Goal: Leave review/rating: Leave review/rating

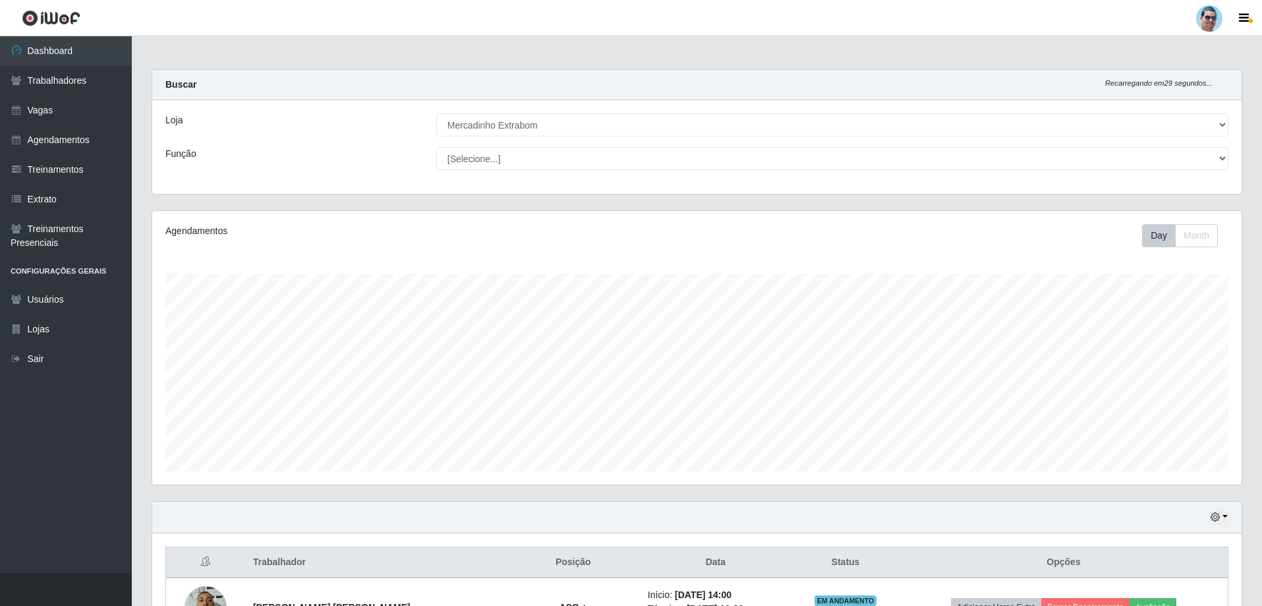
select select "175"
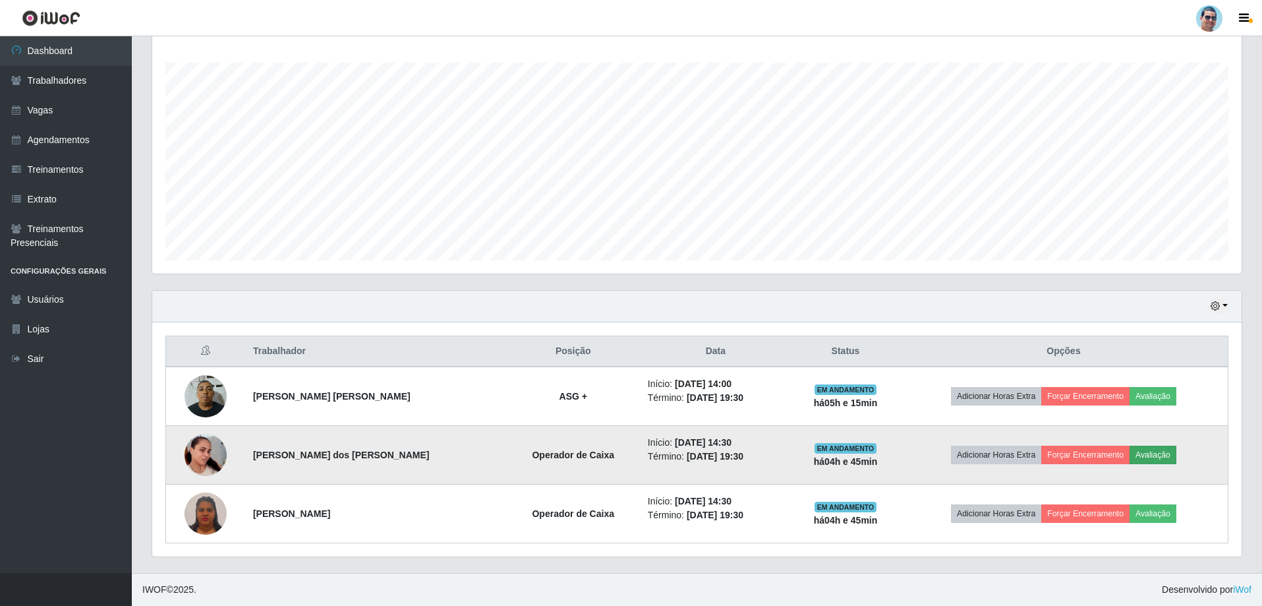
scroll to position [274, 1090]
click at [1144, 457] on button "Avaliação" at bounding box center [1153, 455] width 47 height 18
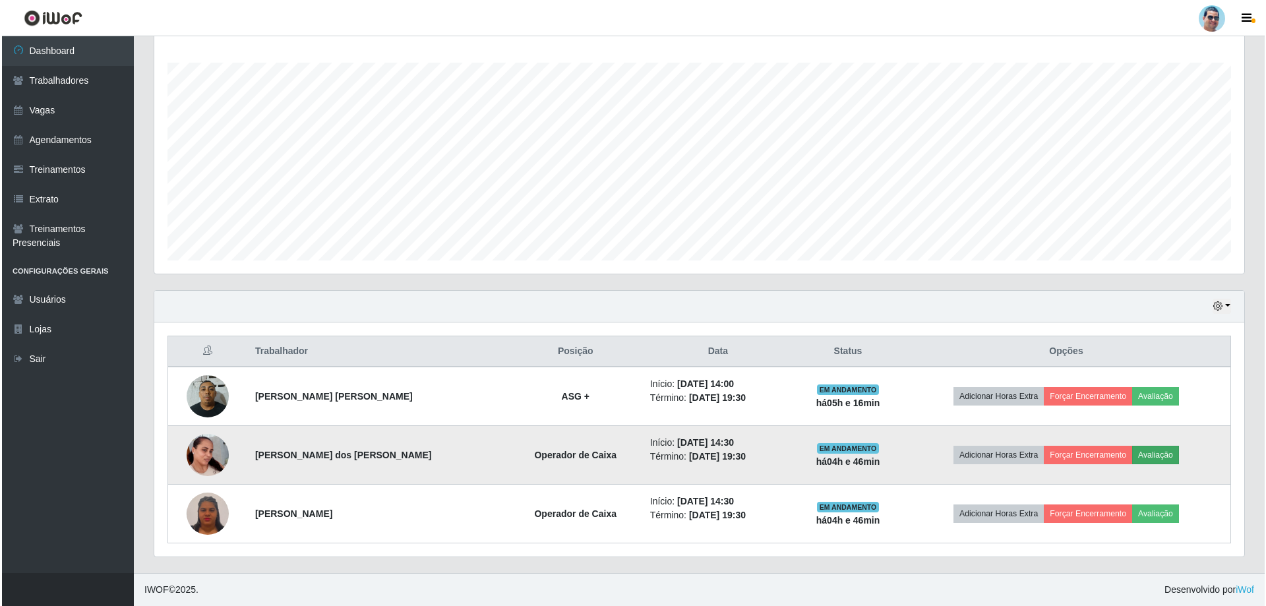
scroll to position [274, 1083]
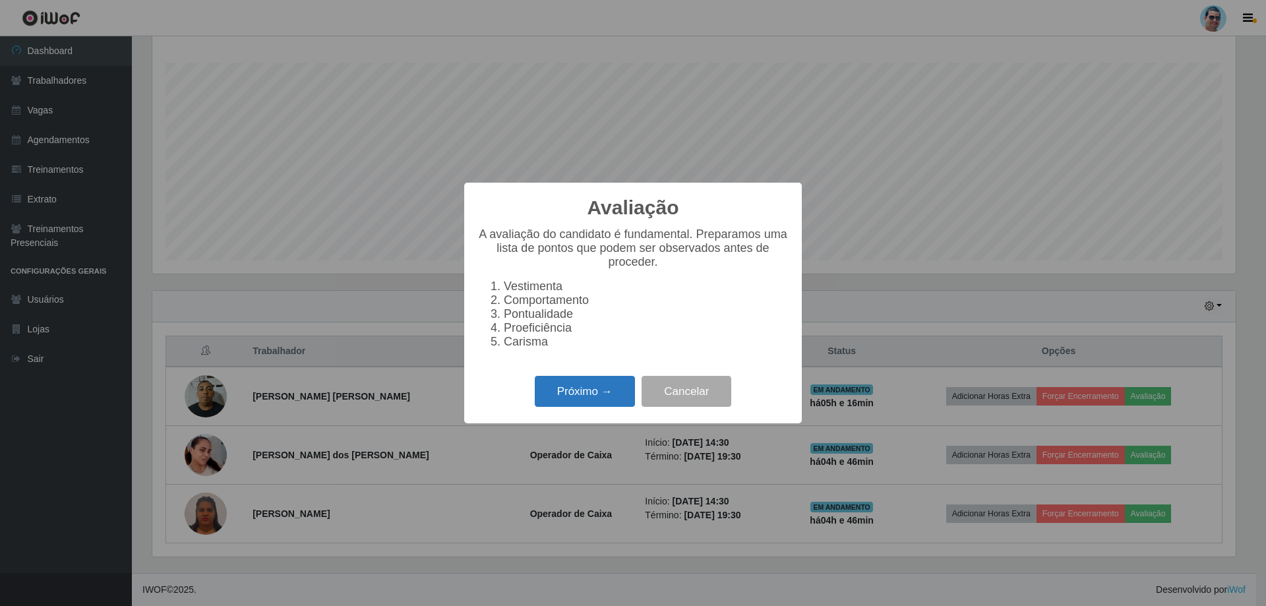
click at [591, 401] on button "Próximo →" at bounding box center [585, 391] width 100 height 31
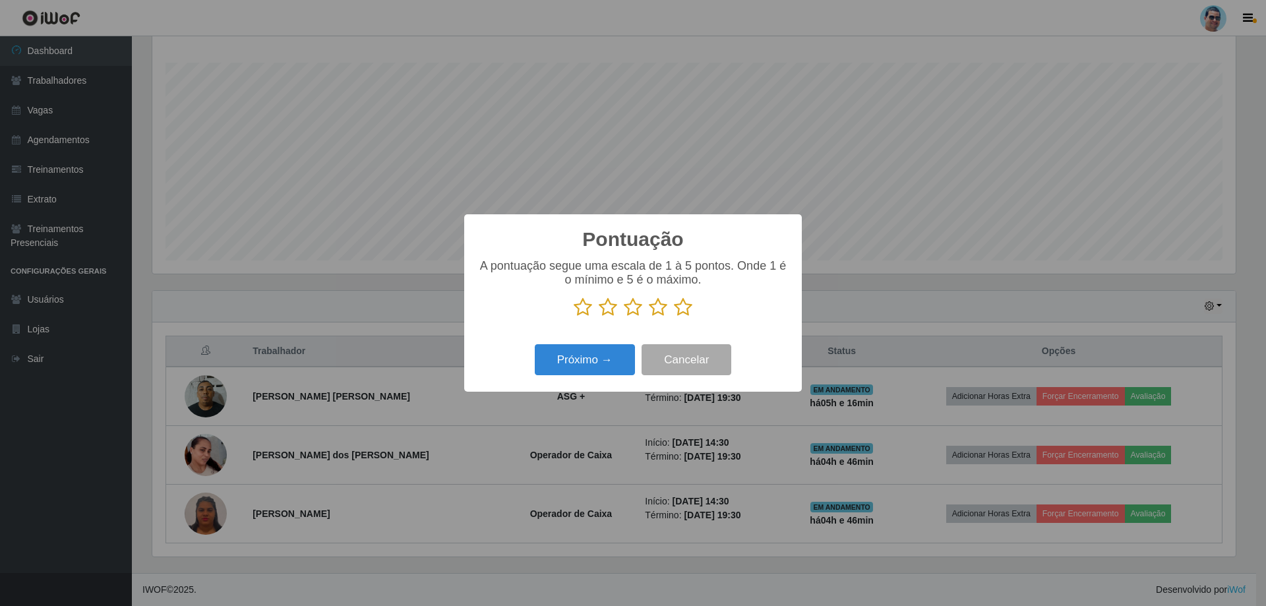
click at [684, 310] on icon at bounding box center [683, 307] width 18 height 20
click at [674, 317] on input "radio" at bounding box center [674, 317] width 0 height 0
click at [589, 365] on button "Próximo →" at bounding box center [585, 359] width 100 height 31
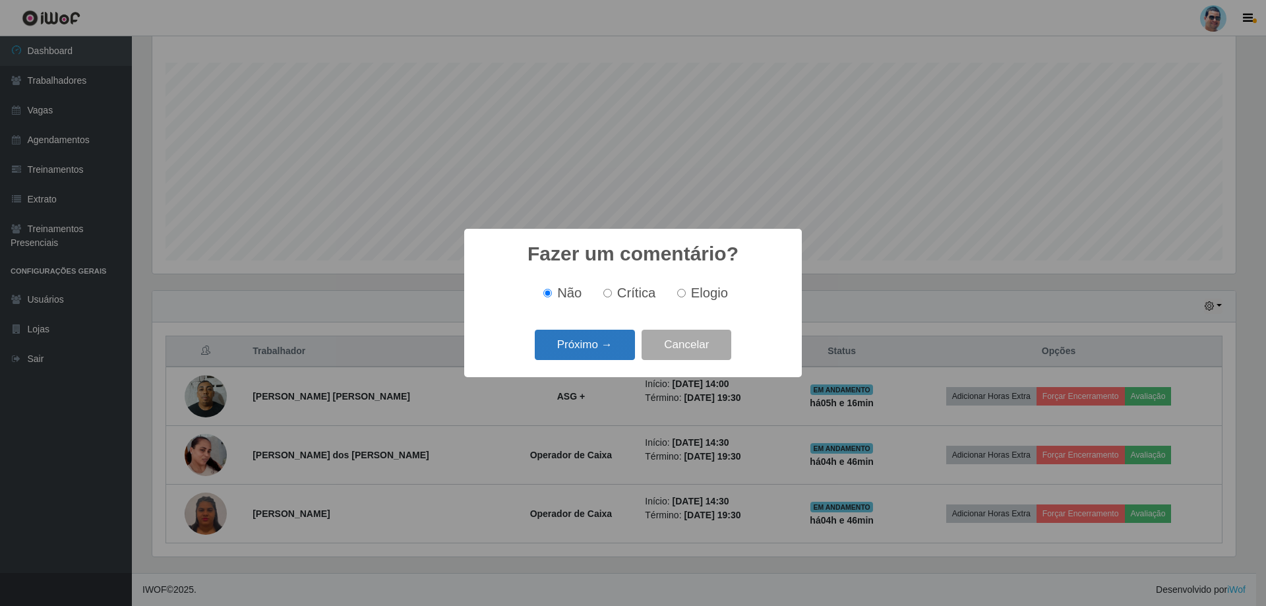
click at [610, 358] on button "Próximo →" at bounding box center [585, 345] width 100 height 31
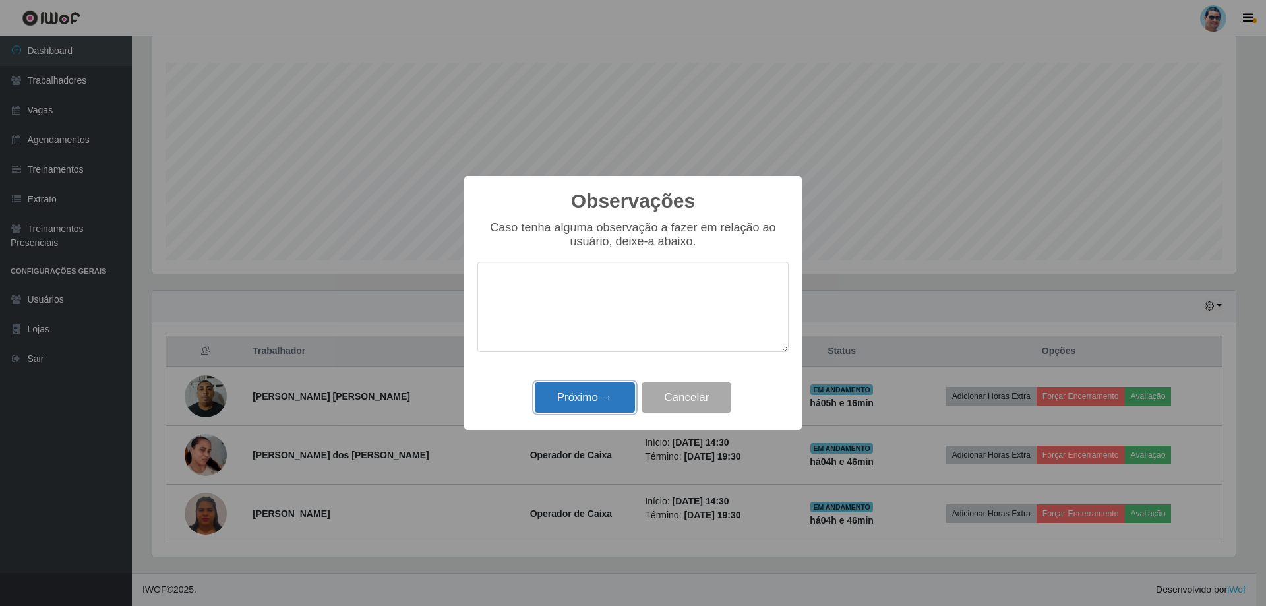
click at [616, 399] on button "Próximo →" at bounding box center [585, 397] width 100 height 31
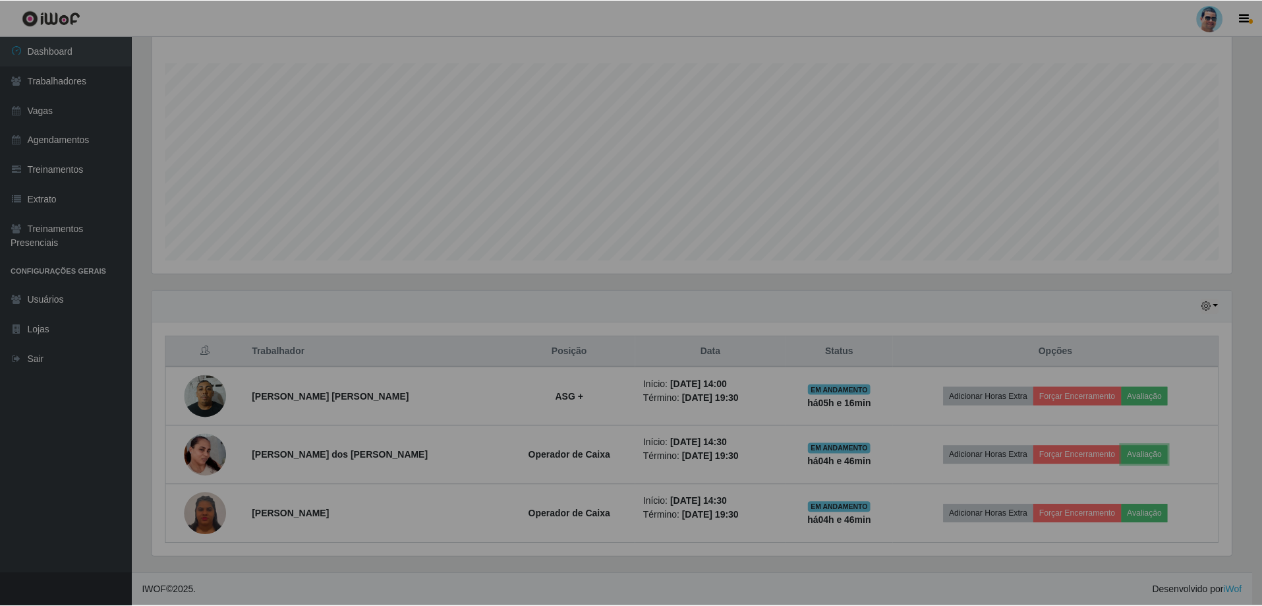
scroll to position [274, 1090]
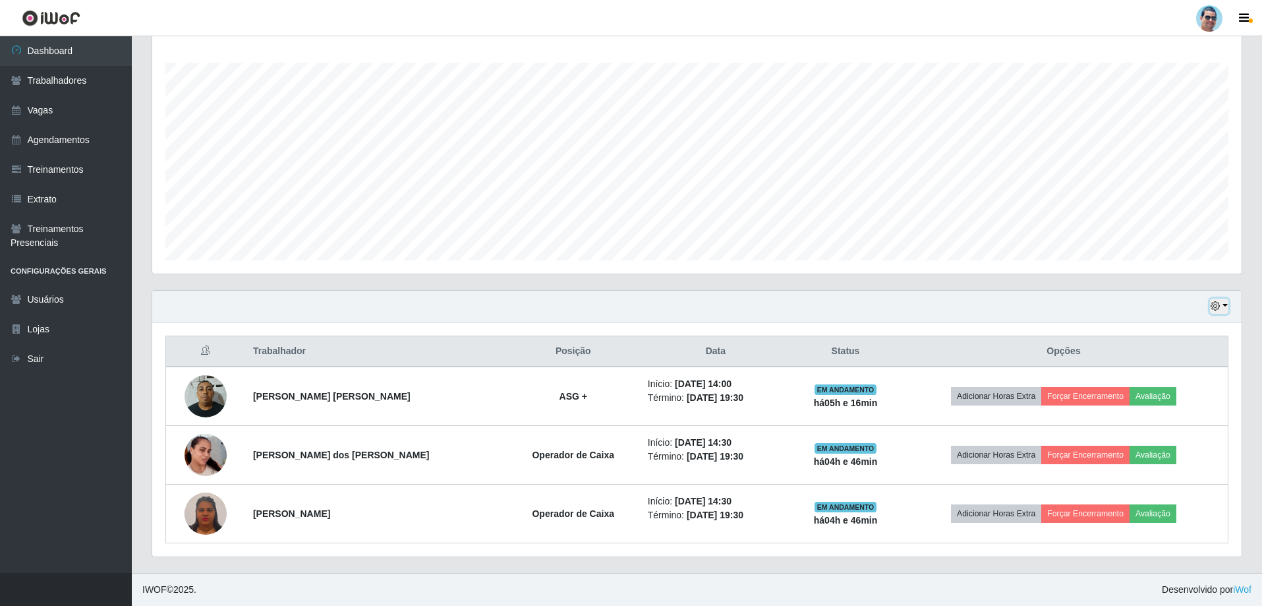
click at [1221, 312] on button "button" at bounding box center [1219, 306] width 18 height 15
click at [1173, 382] on button "3 dias" at bounding box center [1176, 385] width 104 height 28
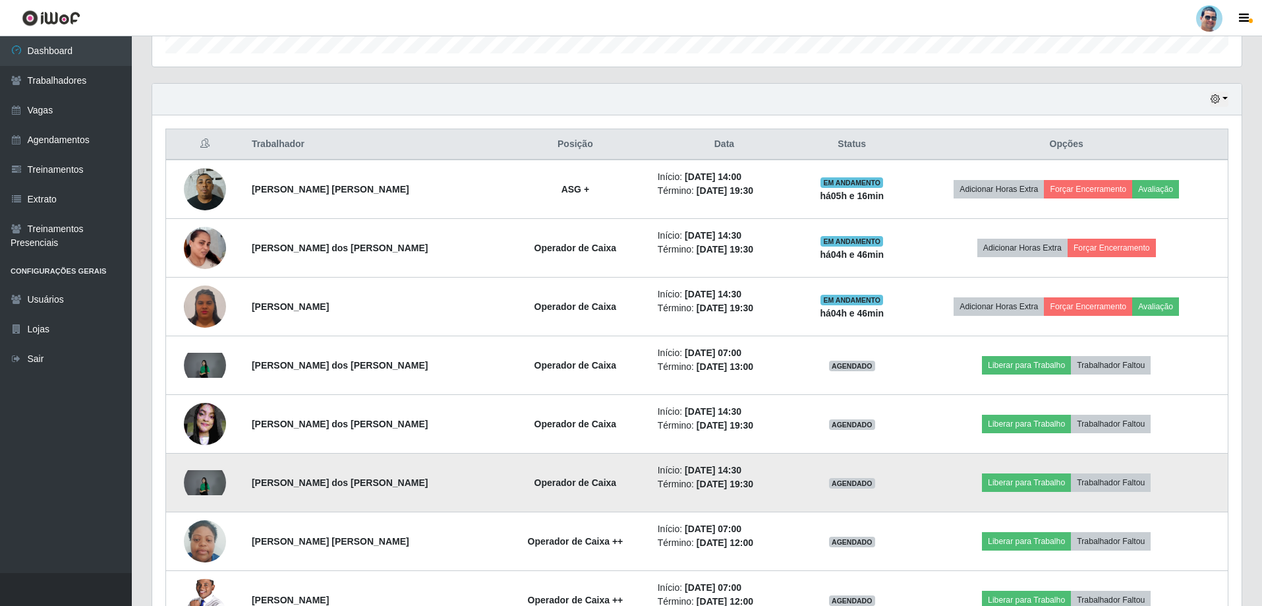
scroll to position [336, 0]
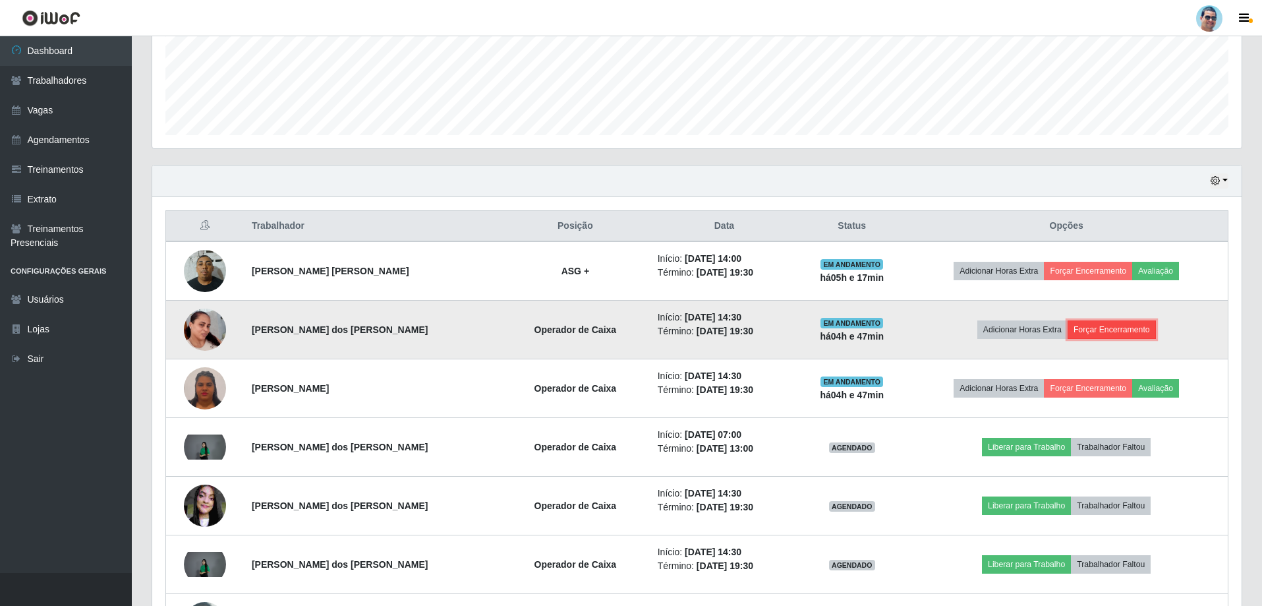
click at [1116, 328] on button "Forçar Encerramento" at bounding box center [1112, 329] width 88 height 18
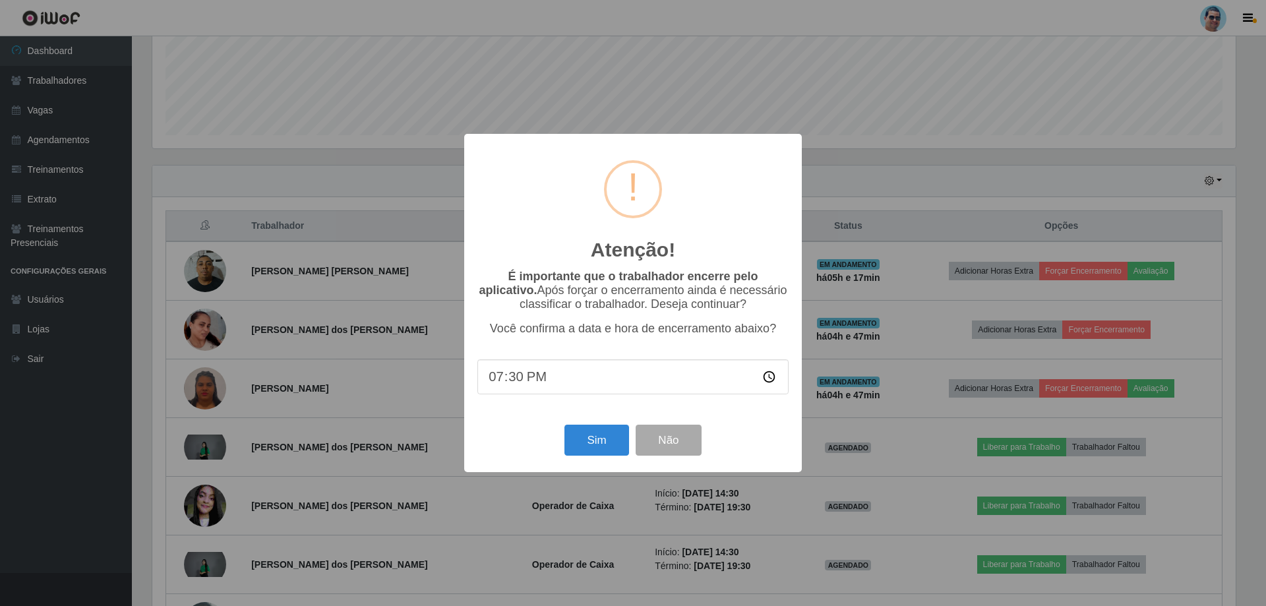
click at [520, 380] on input "19:30" at bounding box center [632, 376] width 311 height 35
type input "19:05"
click at [602, 448] on button "Sim" at bounding box center [596, 440] width 64 height 31
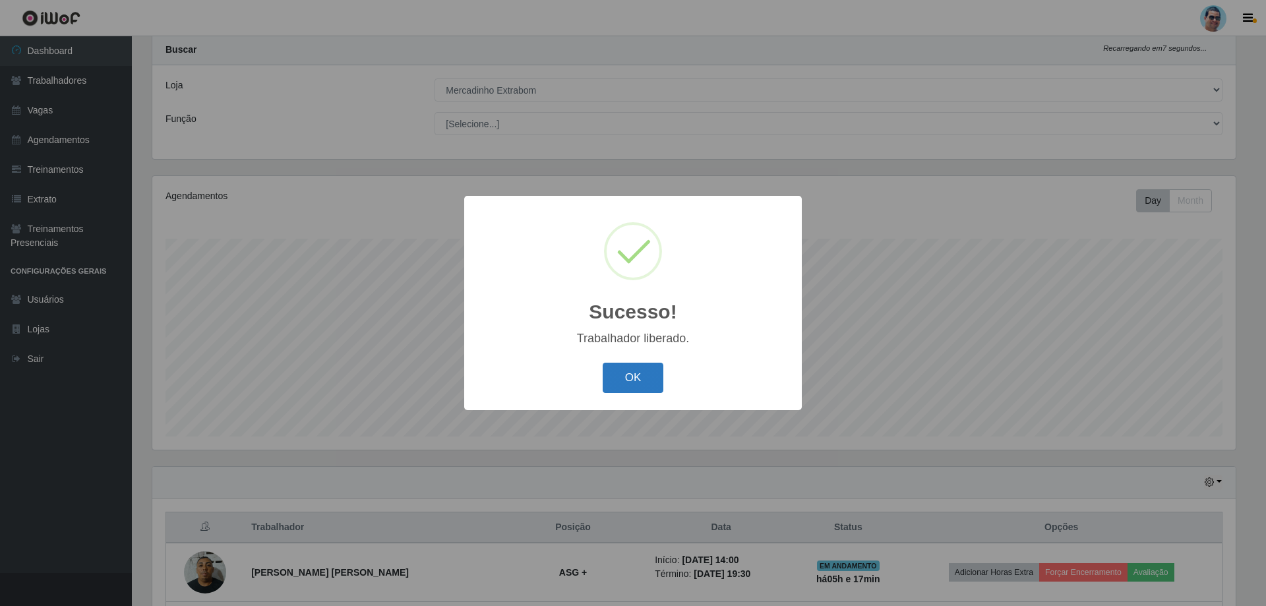
click at [613, 387] on button "OK" at bounding box center [633, 378] width 61 height 31
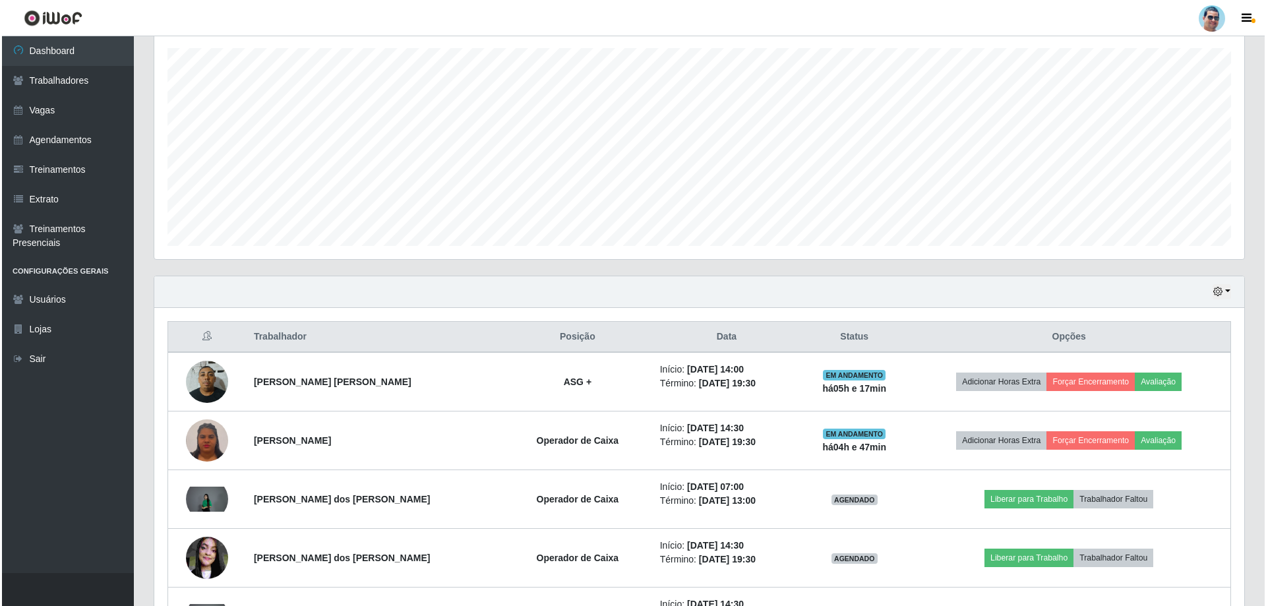
scroll to position [233, 0]
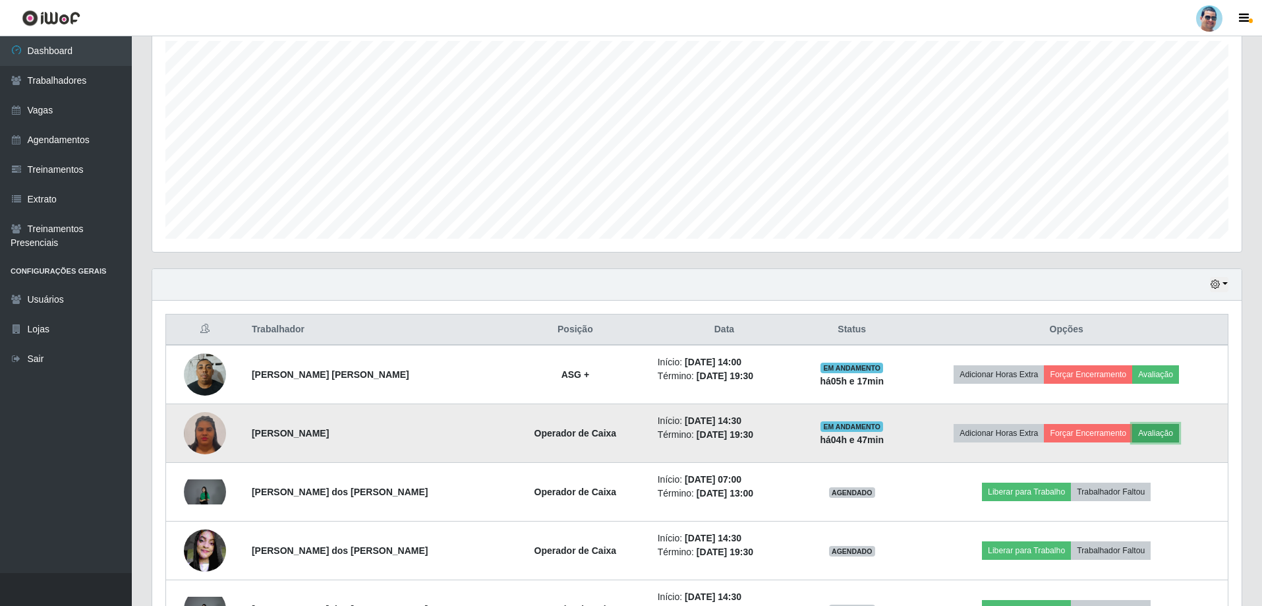
click at [1150, 434] on button "Avaliação" at bounding box center [1156, 433] width 47 height 18
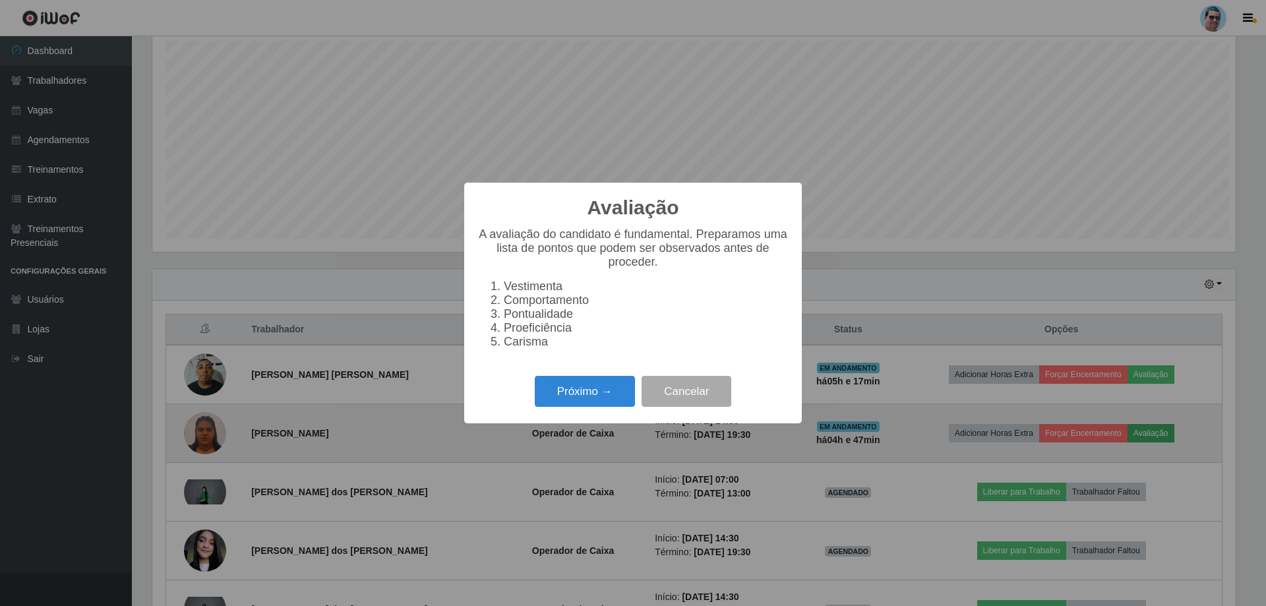
scroll to position [274, 1083]
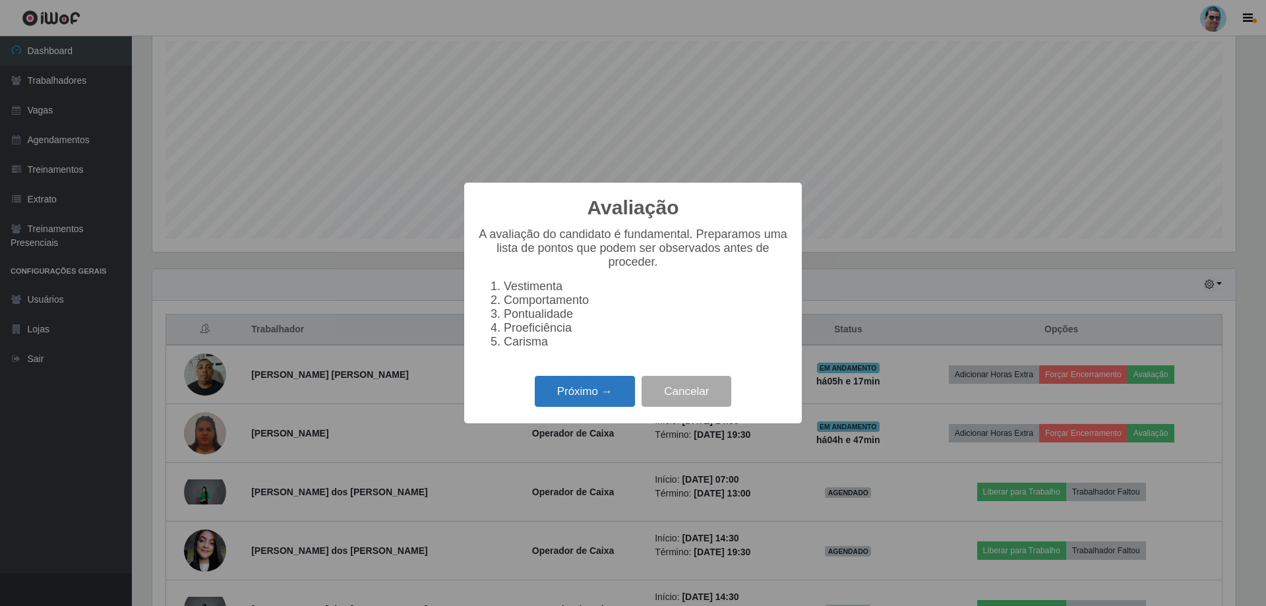
click at [553, 403] on button "Próximo →" at bounding box center [585, 391] width 100 height 31
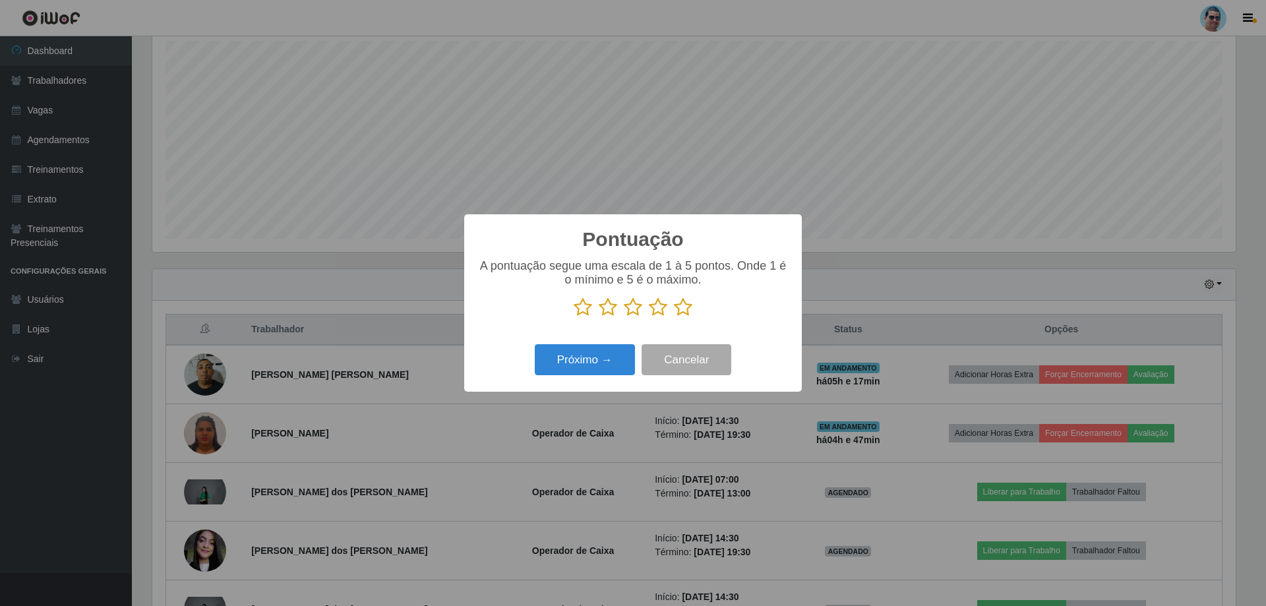
click at [684, 310] on icon at bounding box center [683, 307] width 18 height 20
click at [674, 317] on input "radio" at bounding box center [674, 317] width 0 height 0
click at [593, 350] on button "Próximo →" at bounding box center [585, 359] width 100 height 31
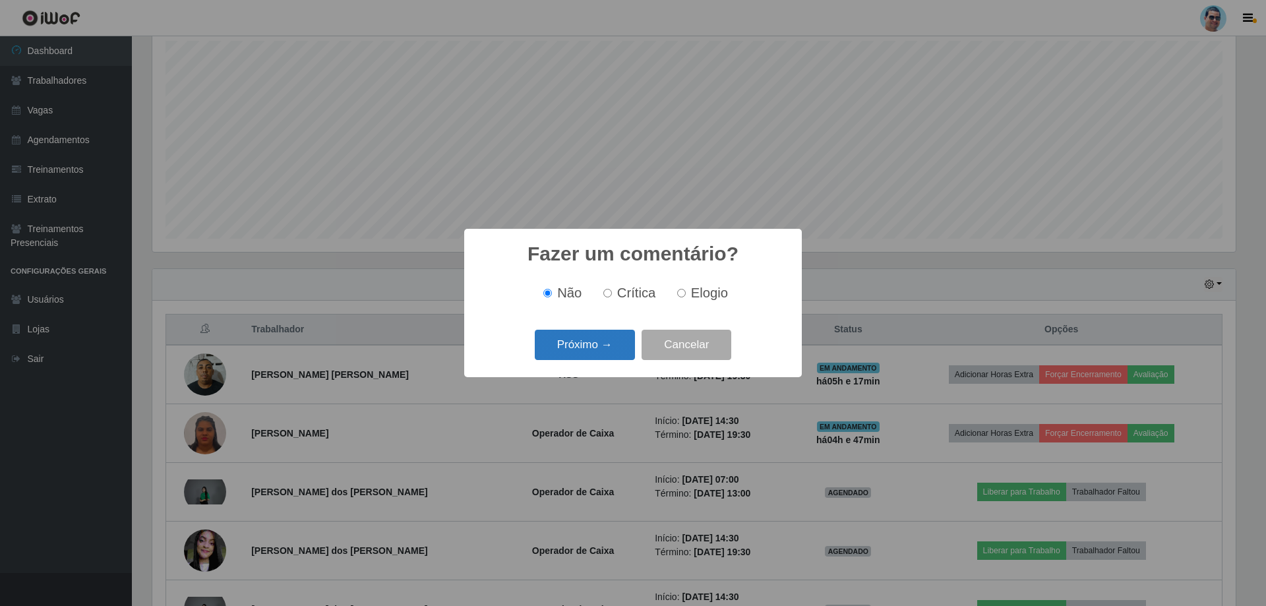
click at [622, 331] on button "Próximo →" at bounding box center [585, 345] width 100 height 31
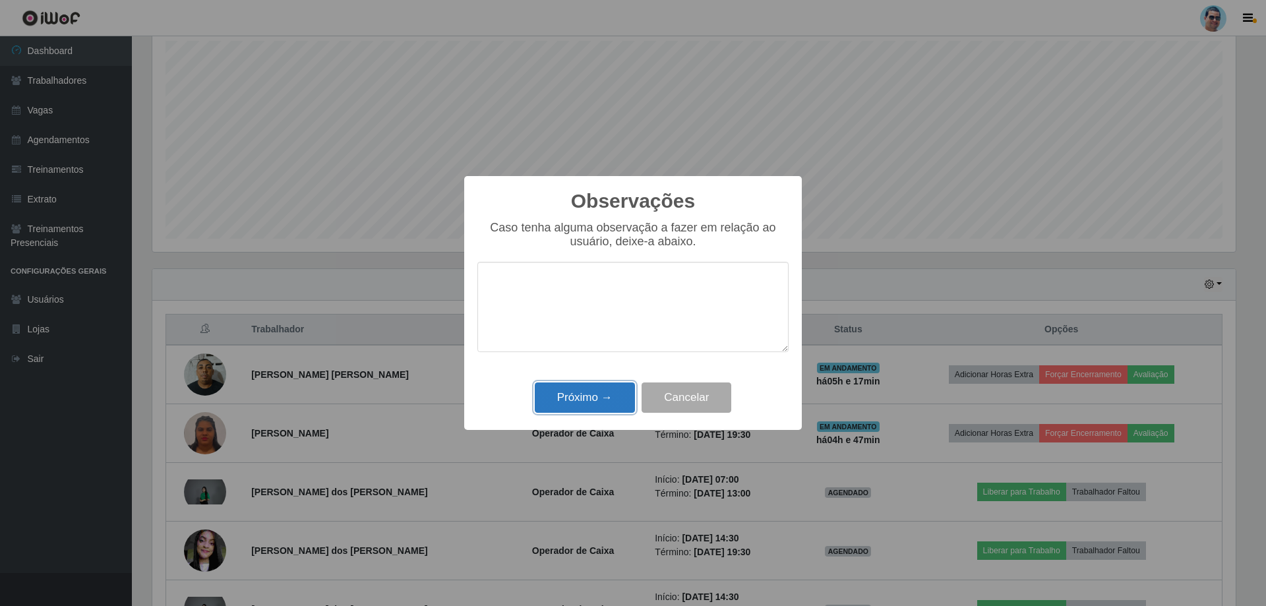
click at [589, 411] on button "Próximo →" at bounding box center [585, 397] width 100 height 31
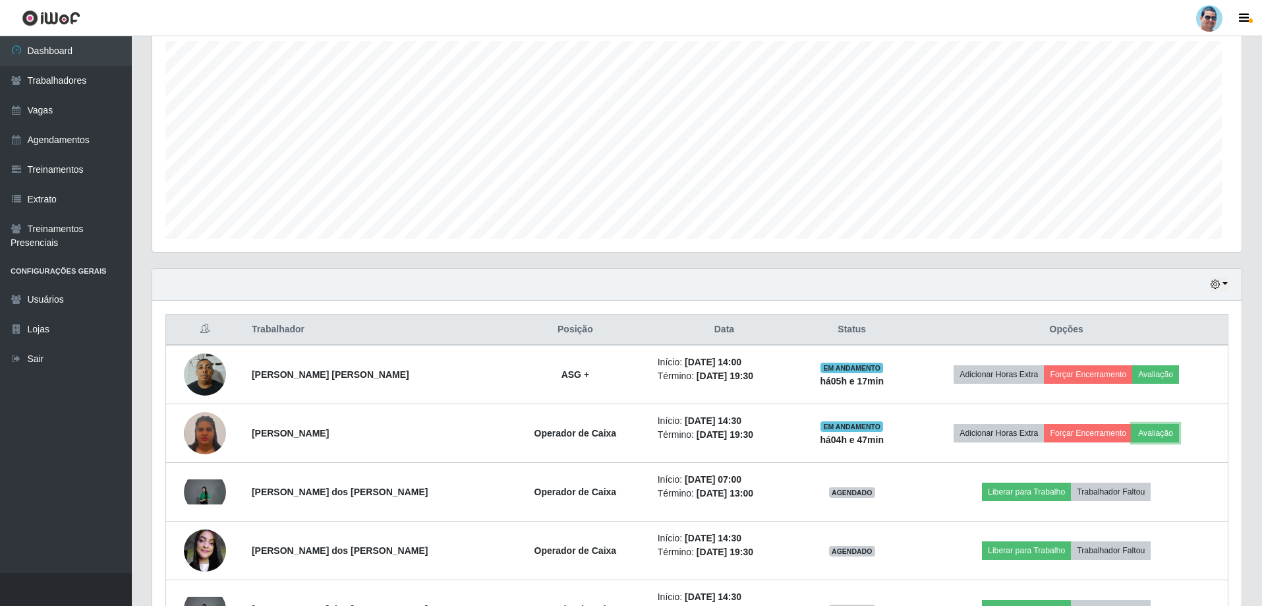
scroll to position [274, 1090]
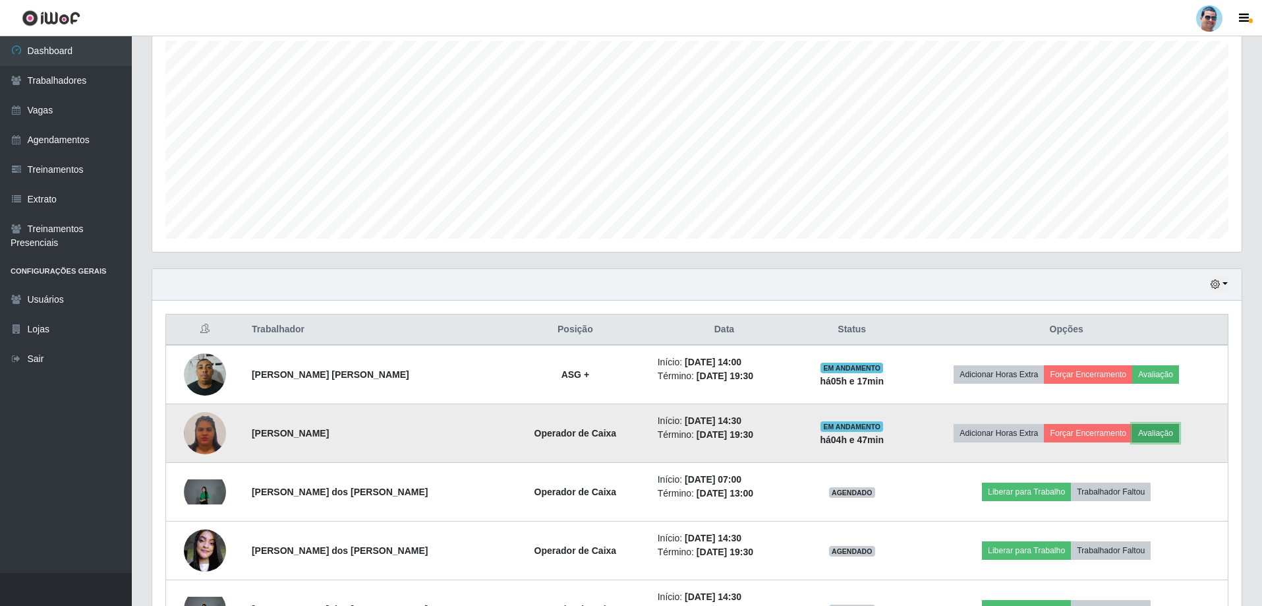
click at [1149, 431] on button "Avaliação" at bounding box center [1156, 433] width 47 height 18
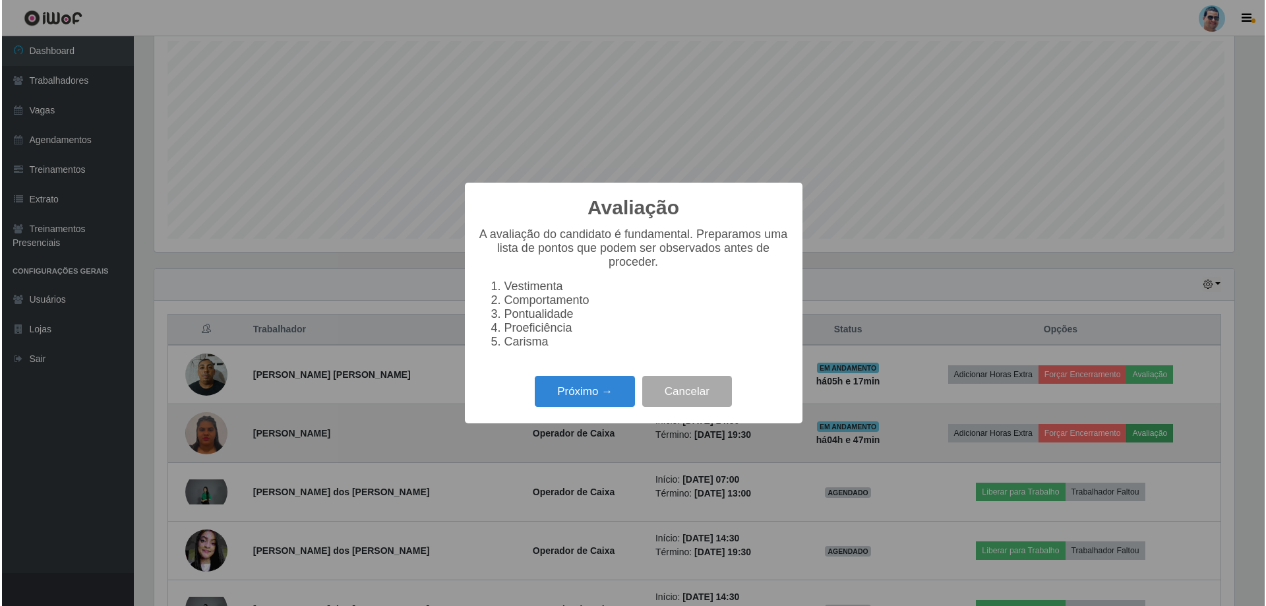
scroll to position [274, 1083]
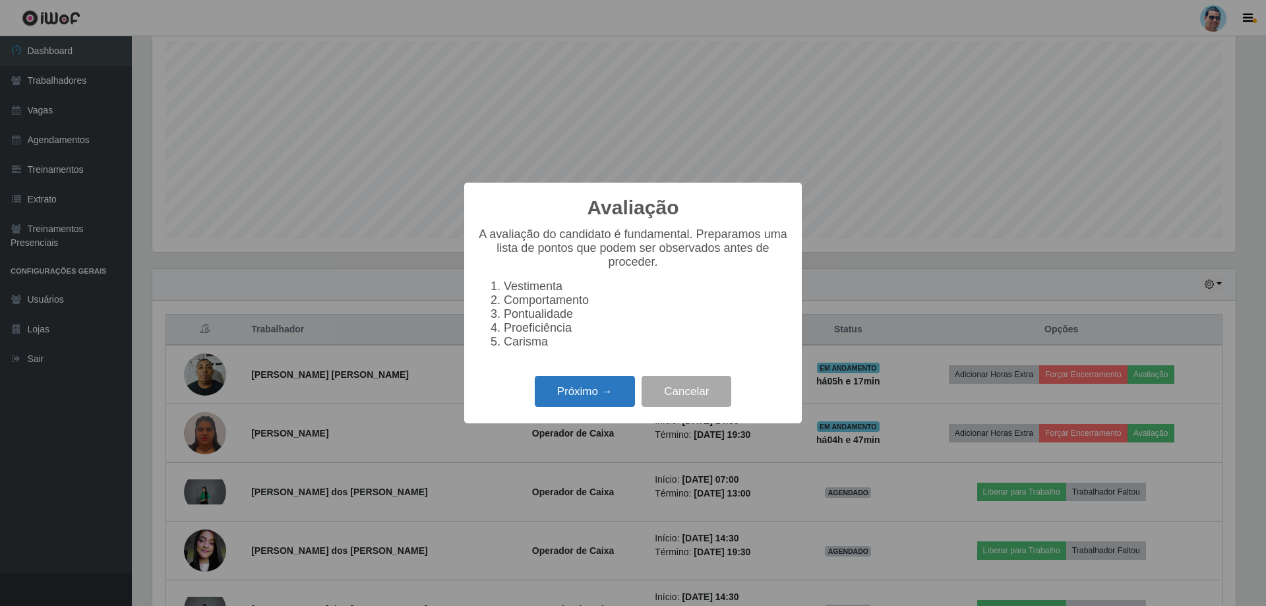
click at [581, 407] on button "Próximo →" at bounding box center [585, 391] width 100 height 31
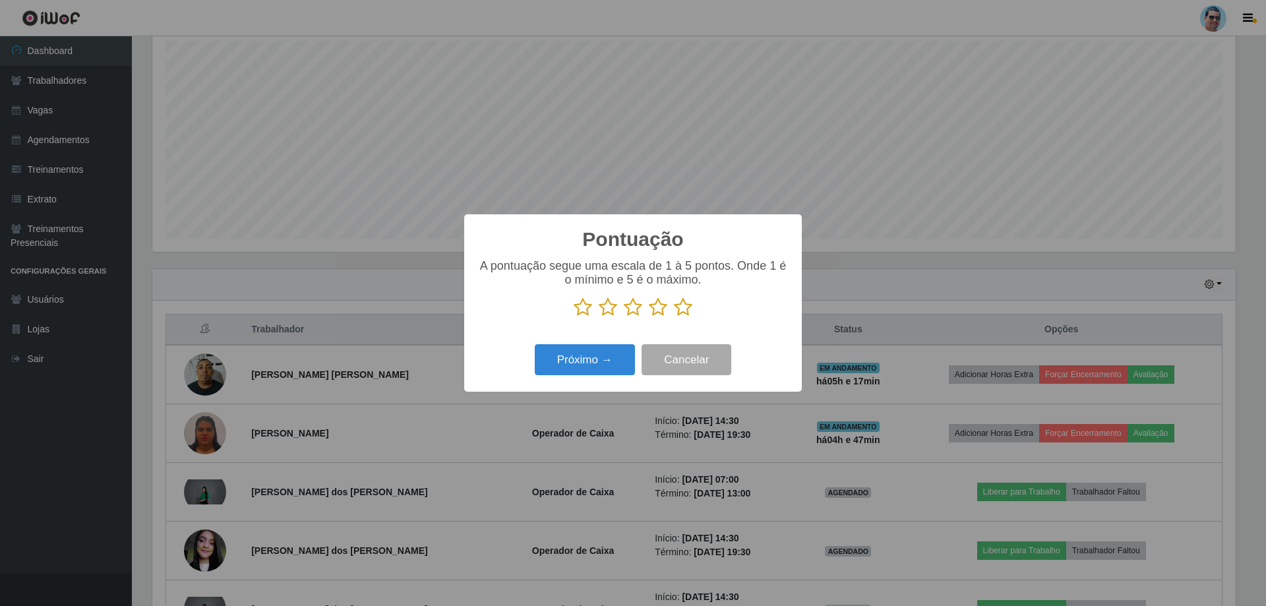
scroll to position [658948, 658138]
click at [684, 309] on icon at bounding box center [683, 307] width 18 height 20
click at [674, 317] on input "radio" at bounding box center [674, 317] width 0 height 0
click at [615, 360] on button "Próximo →" at bounding box center [585, 359] width 100 height 31
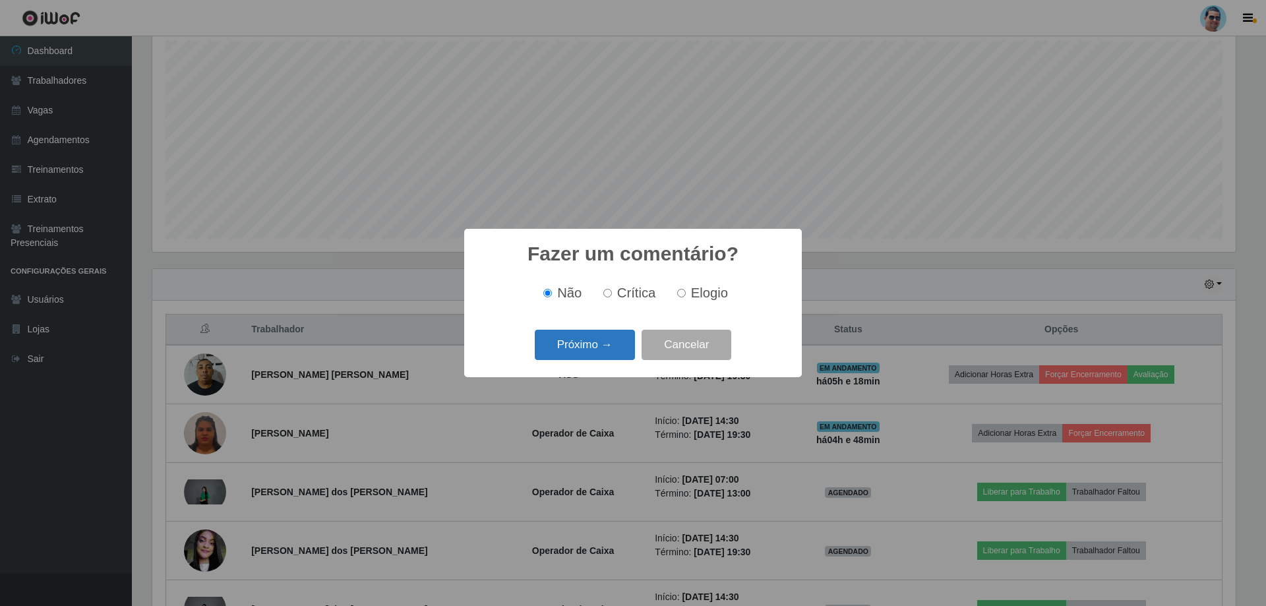
click at [626, 357] on button "Próximo →" at bounding box center [585, 345] width 100 height 31
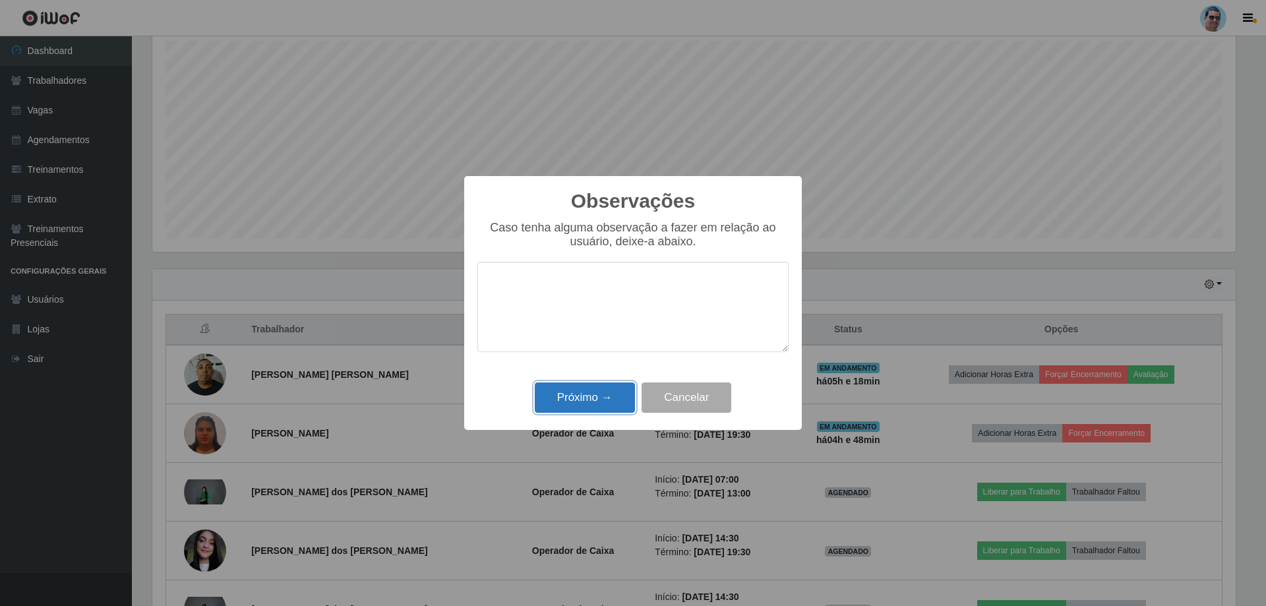
click at [606, 390] on button "Próximo →" at bounding box center [585, 397] width 100 height 31
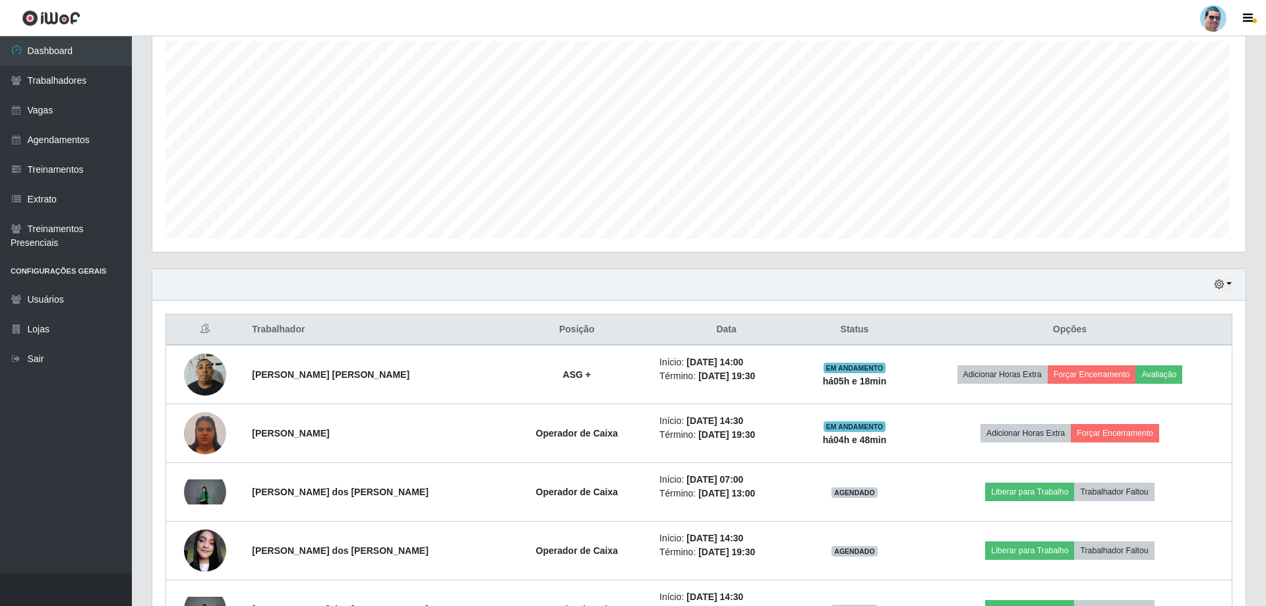
scroll to position [274, 1090]
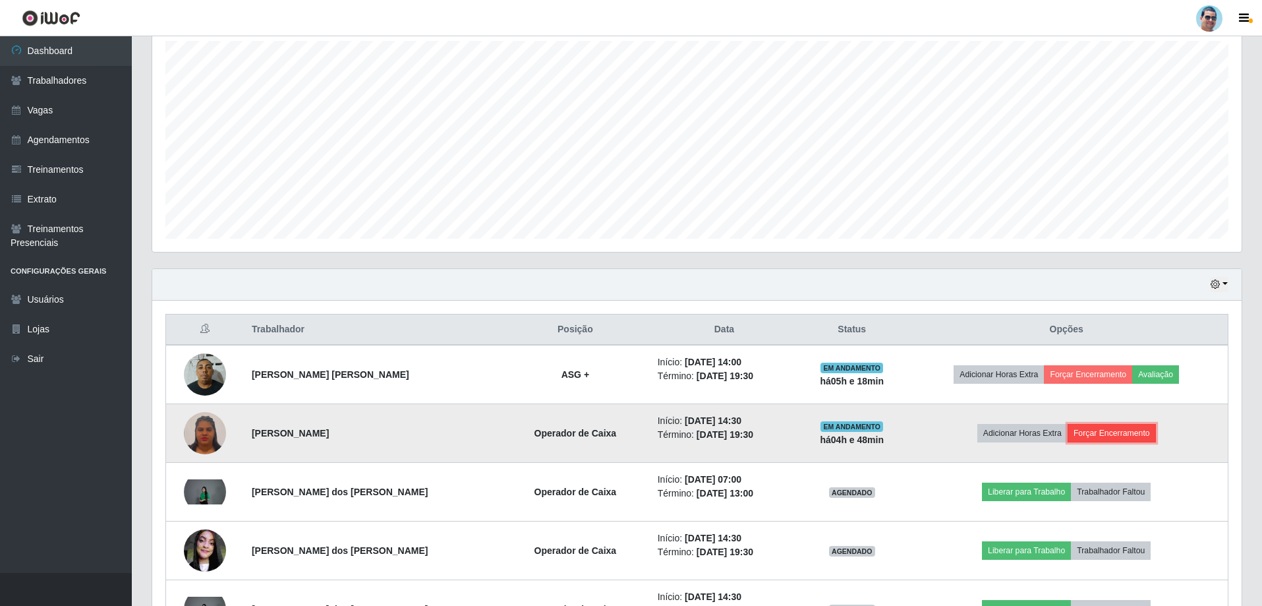
click at [1139, 429] on button "Forçar Encerramento" at bounding box center [1112, 433] width 88 height 18
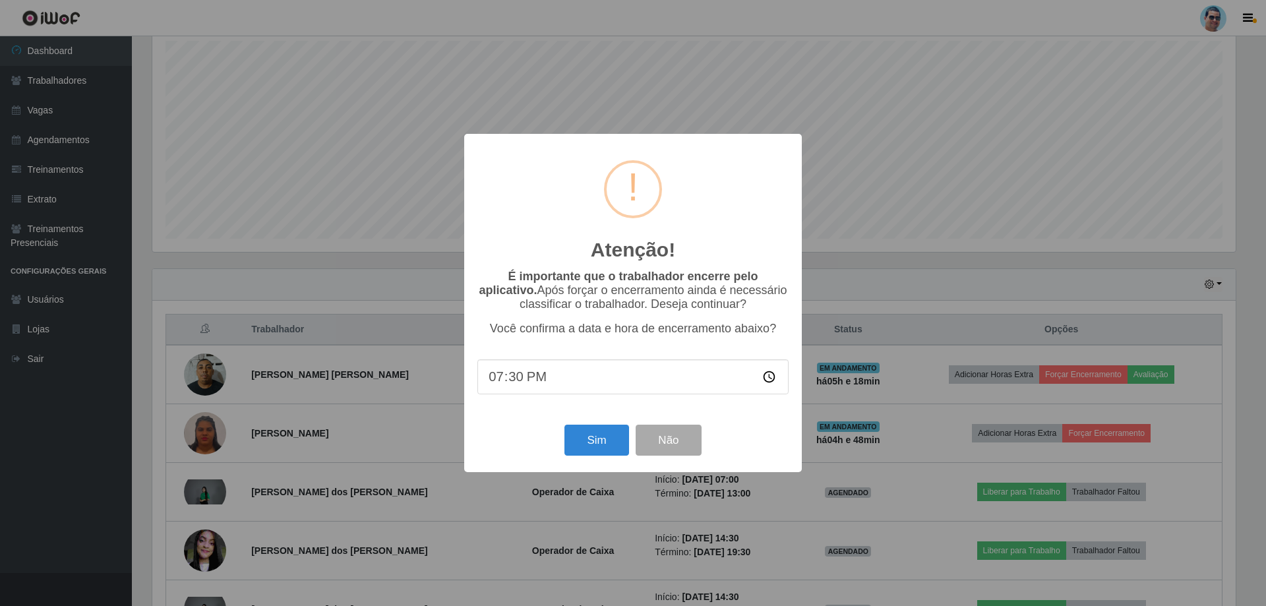
click at [518, 372] on input "19:30" at bounding box center [632, 376] width 311 height 35
type input "19:12"
click at [577, 451] on button "Sim" at bounding box center [596, 440] width 64 height 31
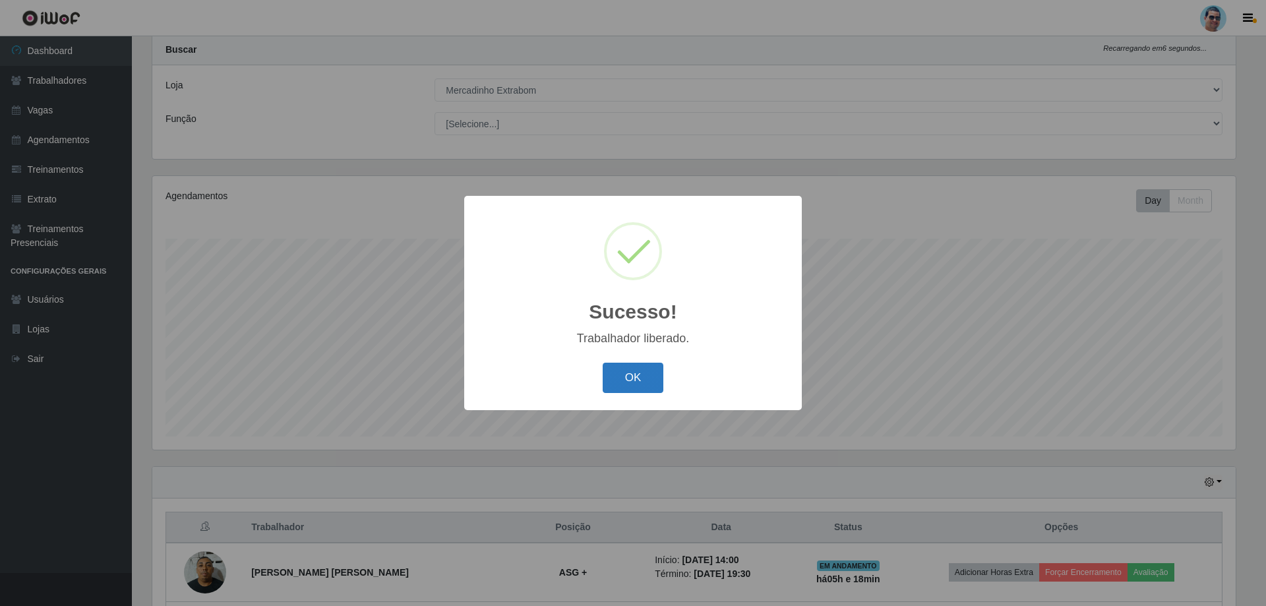
click at [624, 365] on button "OK" at bounding box center [633, 378] width 61 height 31
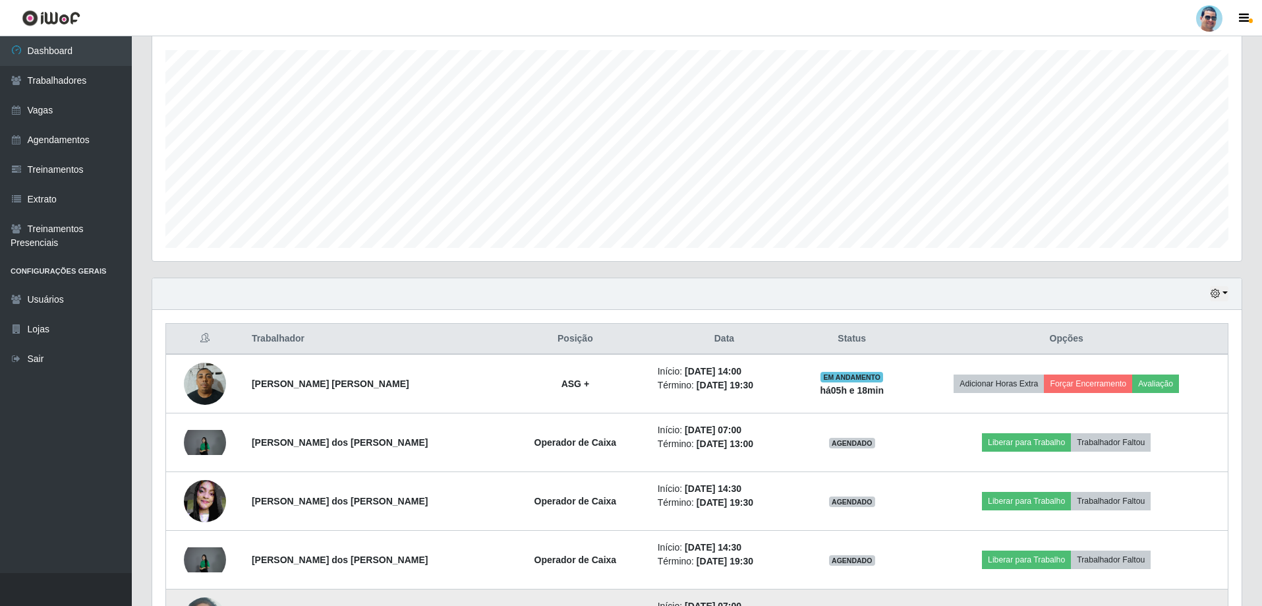
scroll to position [233, 0]
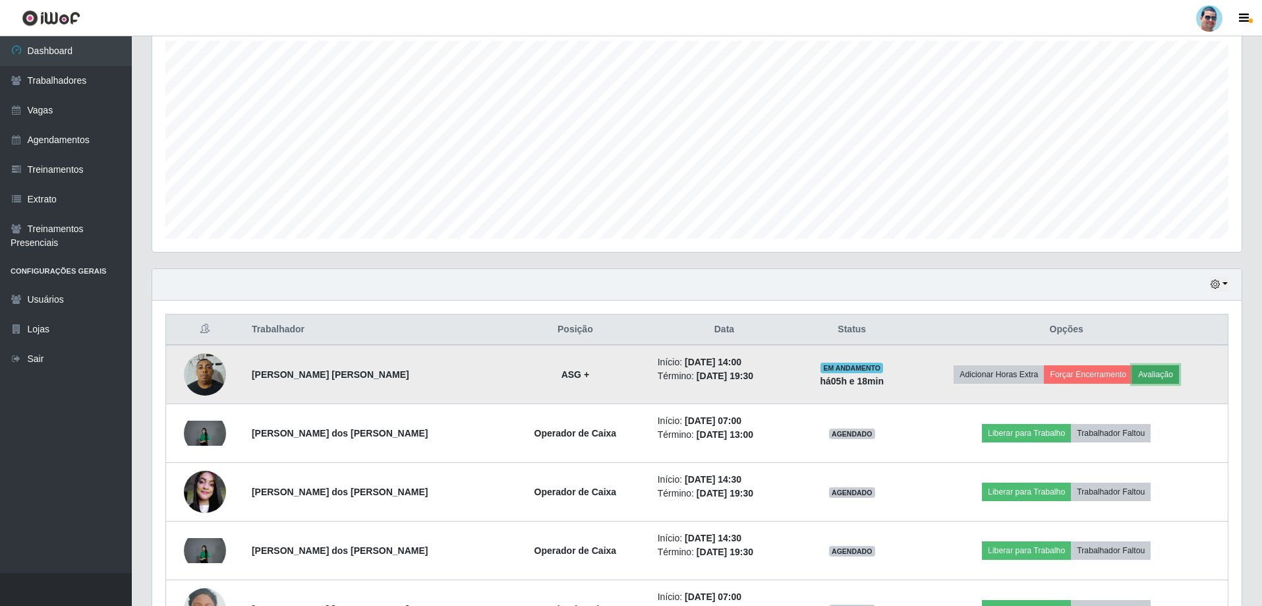
click at [1136, 380] on button "Avaliação" at bounding box center [1156, 374] width 47 height 18
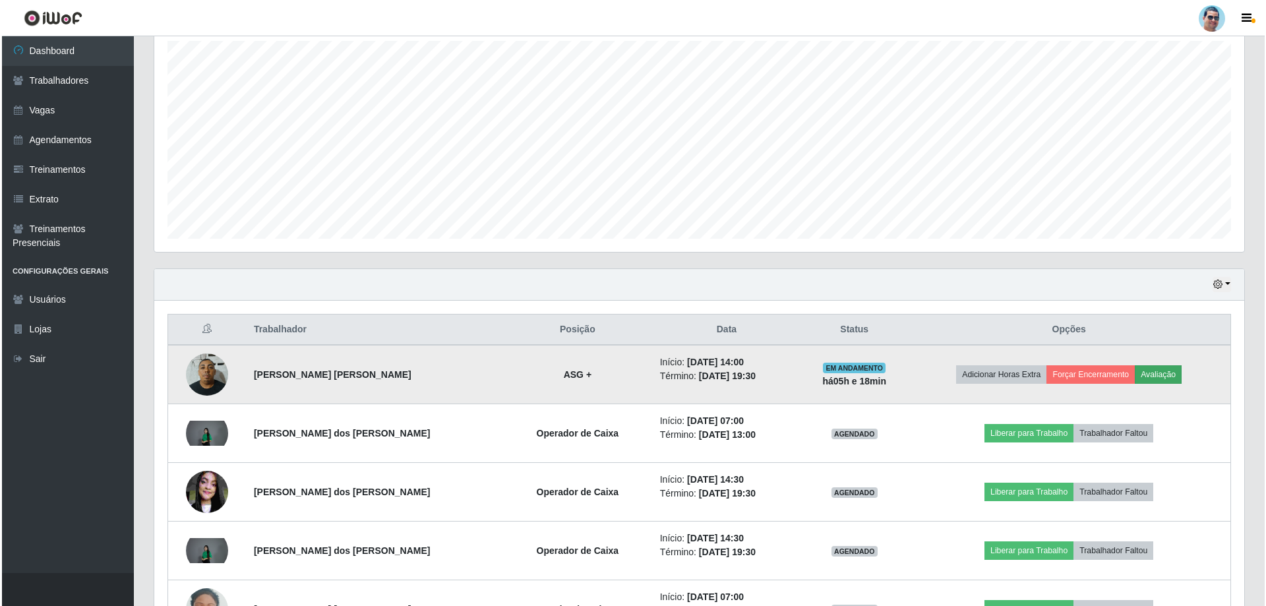
scroll to position [274, 1083]
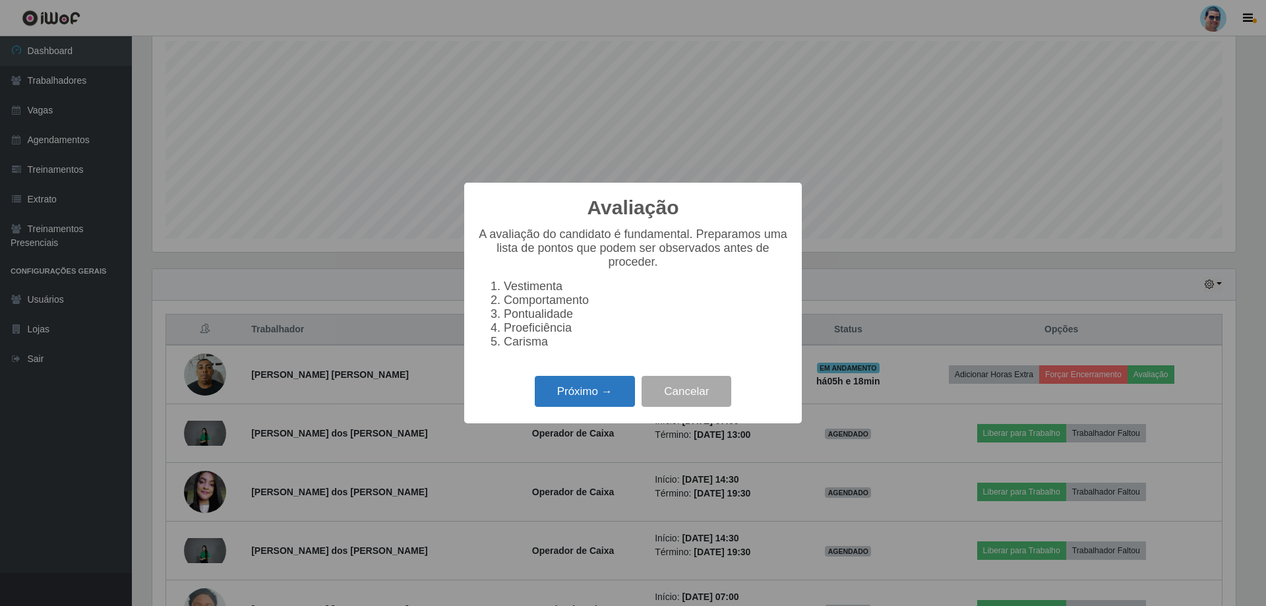
click at [537, 396] on button "Próximo →" at bounding box center [585, 391] width 100 height 31
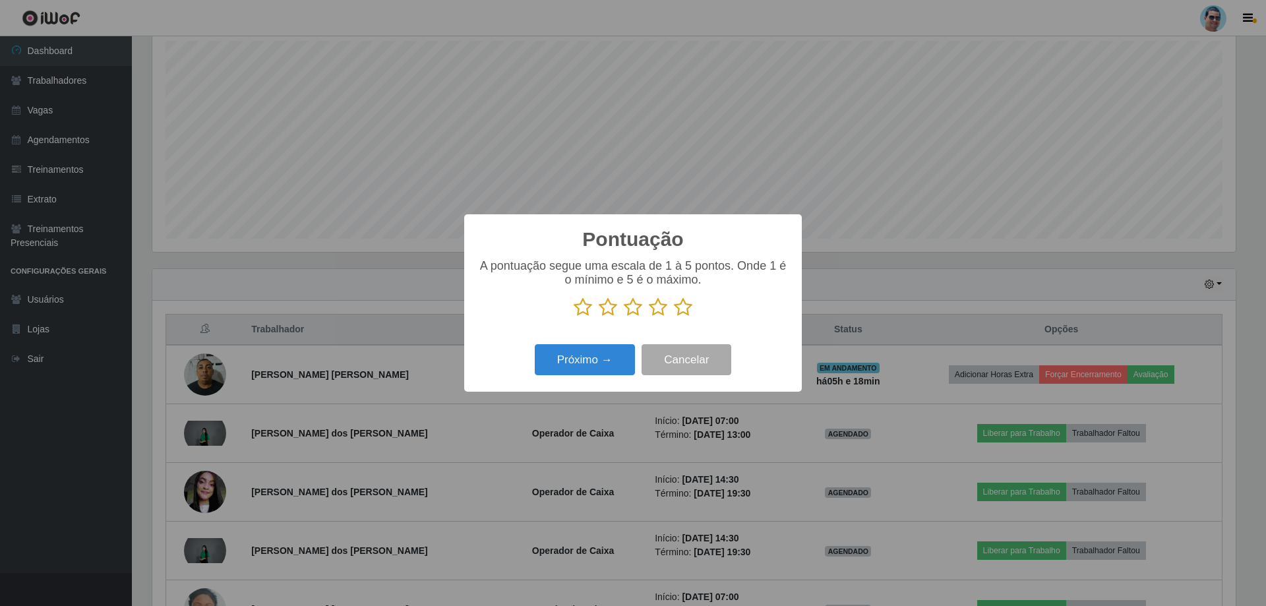
scroll to position [658948, 658138]
click at [684, 310] on icon at bounding box center [683, 307] width 18 height 20
click at [674, 317] on input "radio" at bounding box center [674, 317] width 0 height 0
click at [584, 365] on button "Próximo →" at bounding box center [585, 359] width 100 height 31
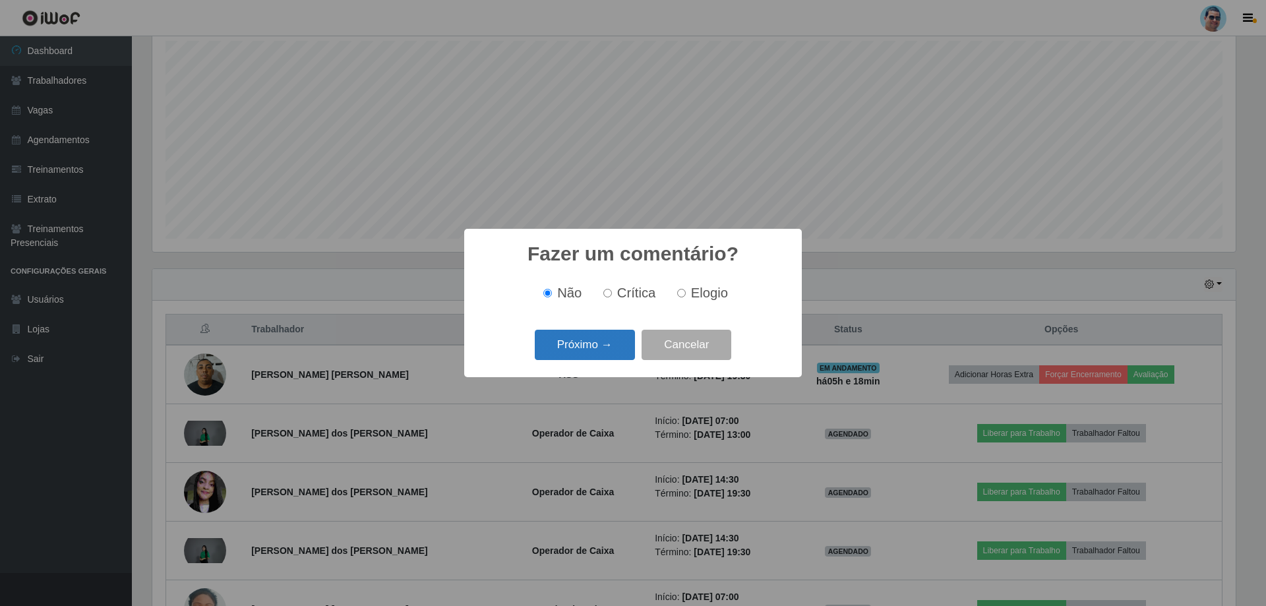
click at [611, 355] on button "Próximo →" at bounding box center [585, 345] width 100 height 31
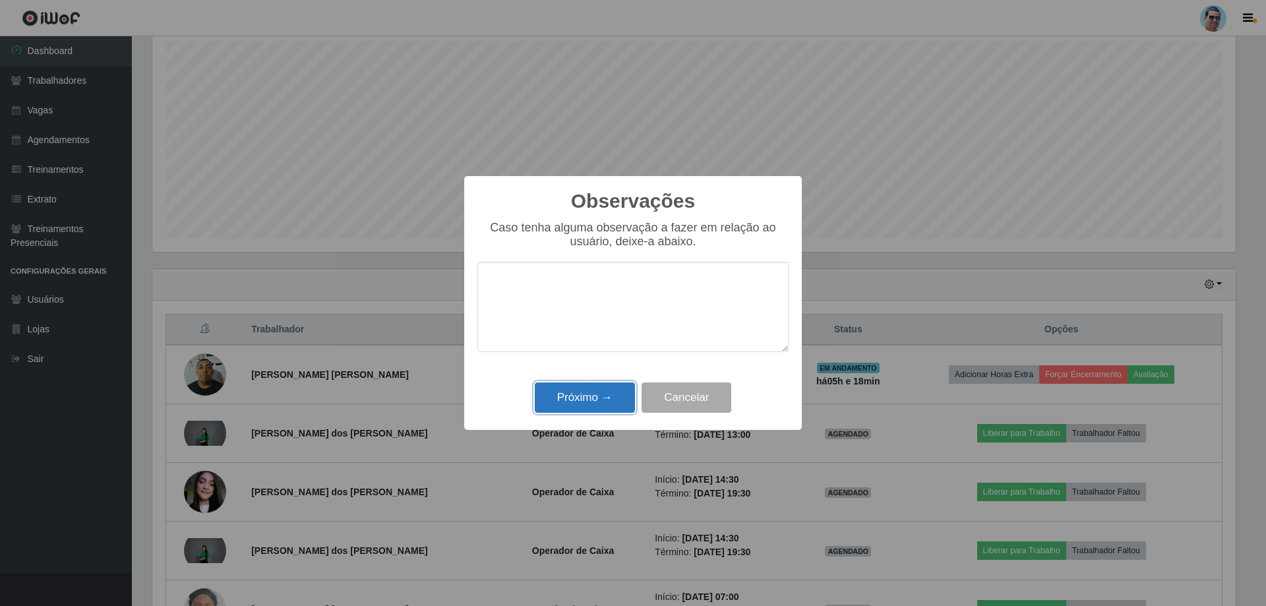
click at [590, 392] on button "Próximo →" at bounding box center [585, 397] width 100 height 31
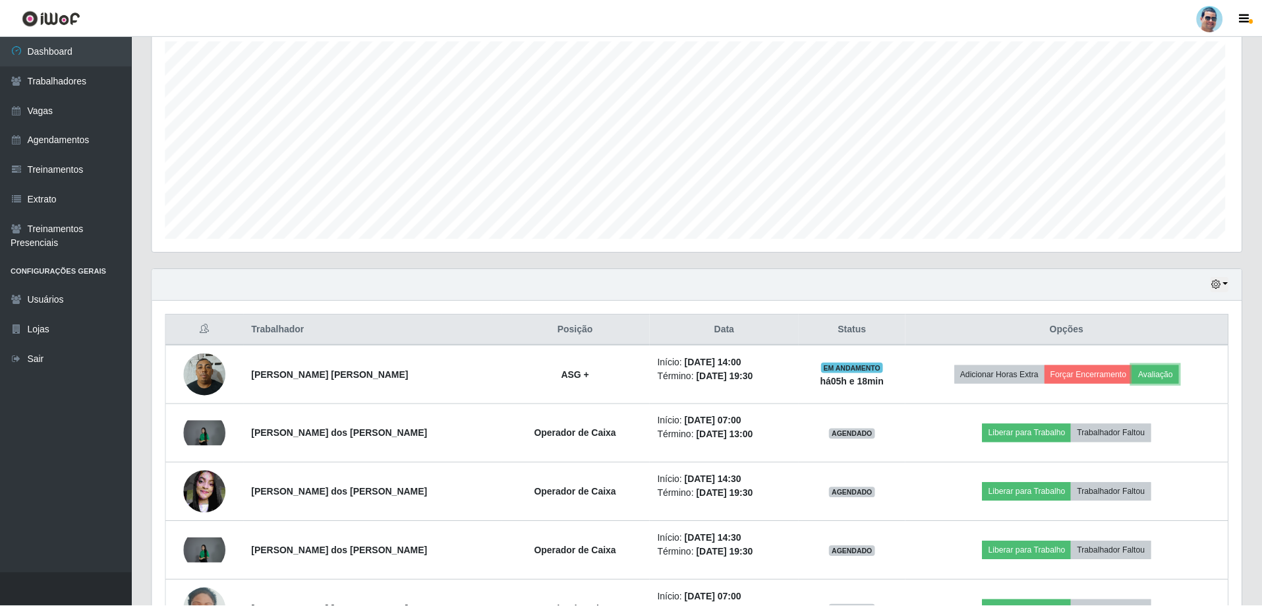
scroll to position [274, 1090]
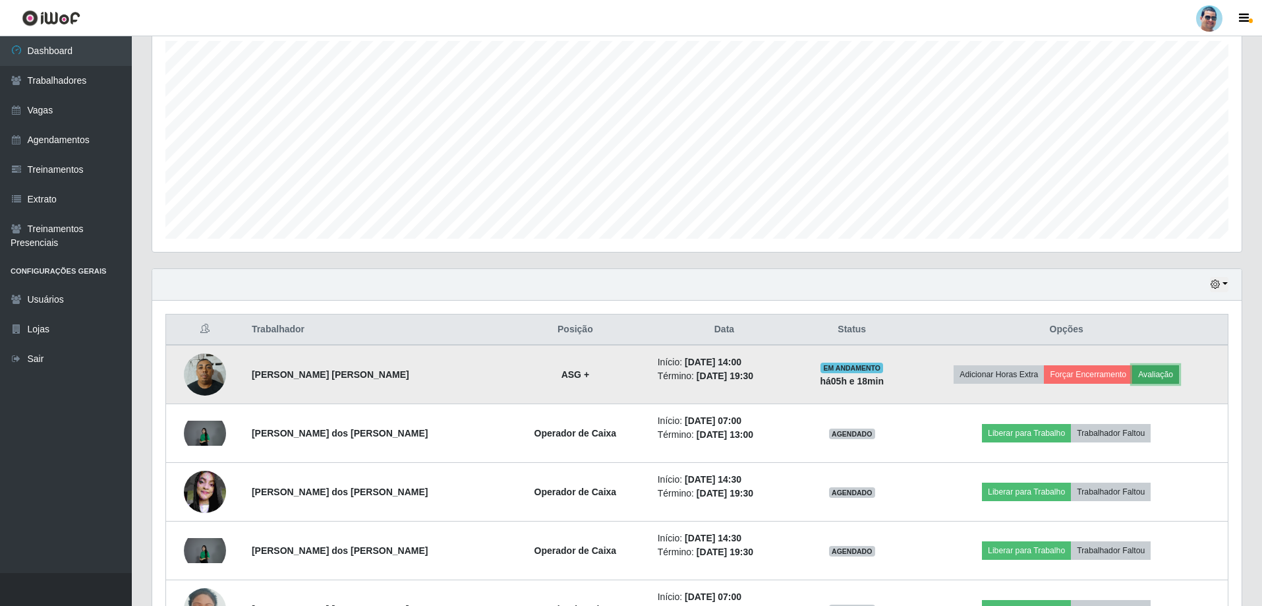
click at [1142, 373] on button "Avaliação" at bounding box center [1156, 374] width 47 height 18
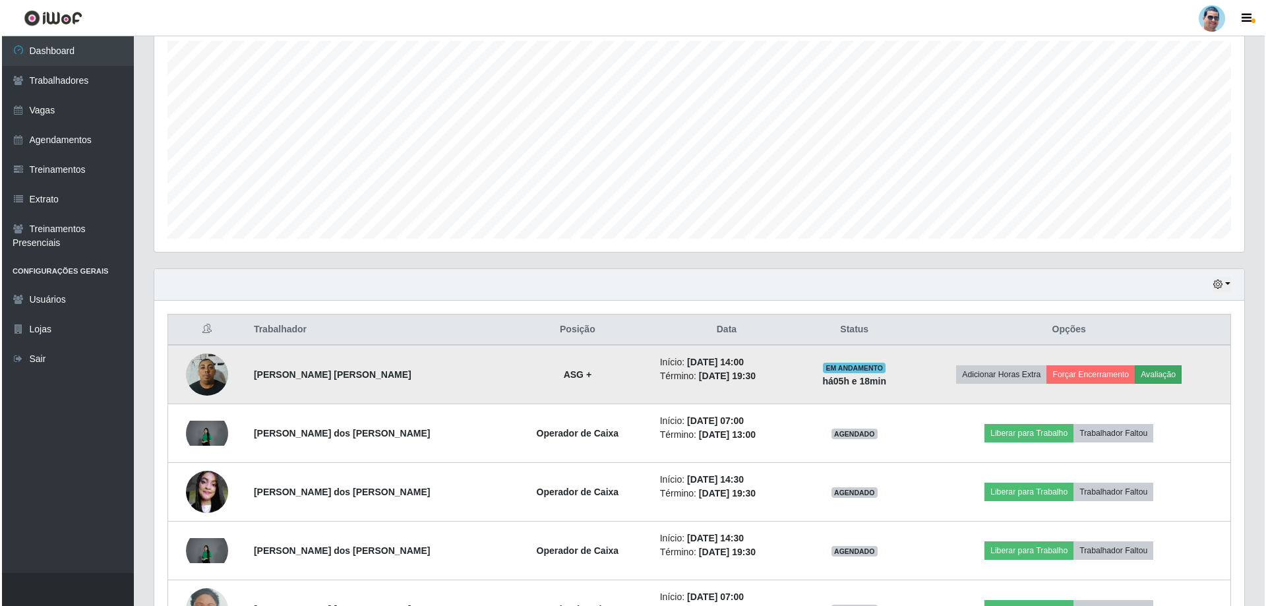
scroll to position [274, 1083]
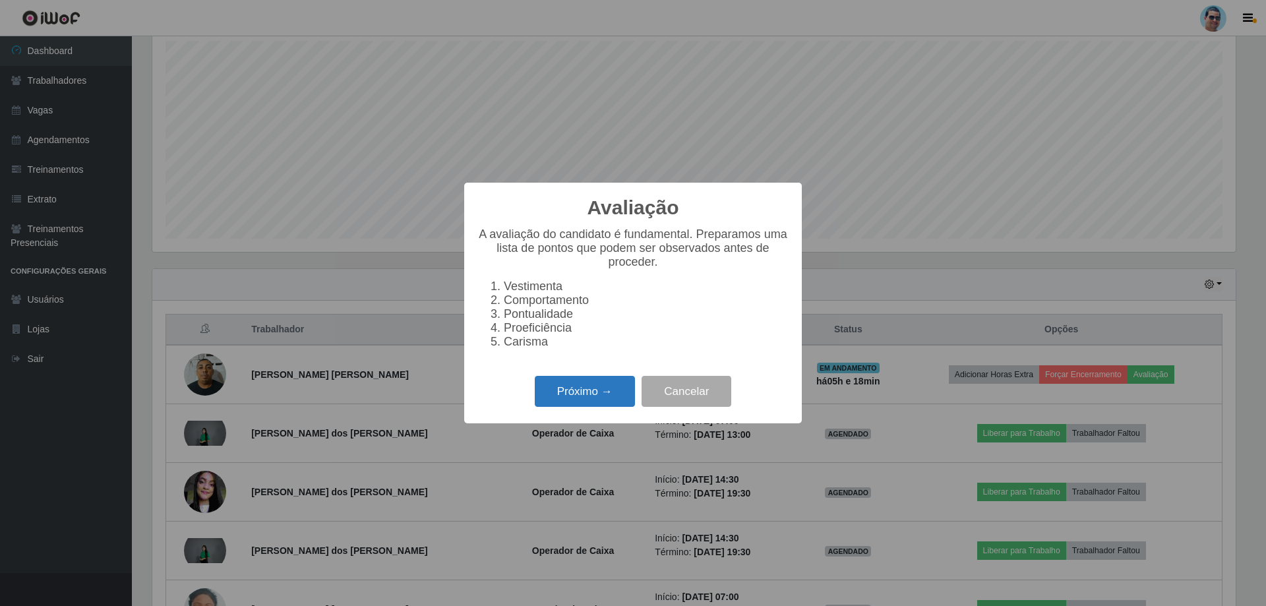
click at [610, 400] on button "Próximo →" at bounding box center [585, 391] width 100 height 31
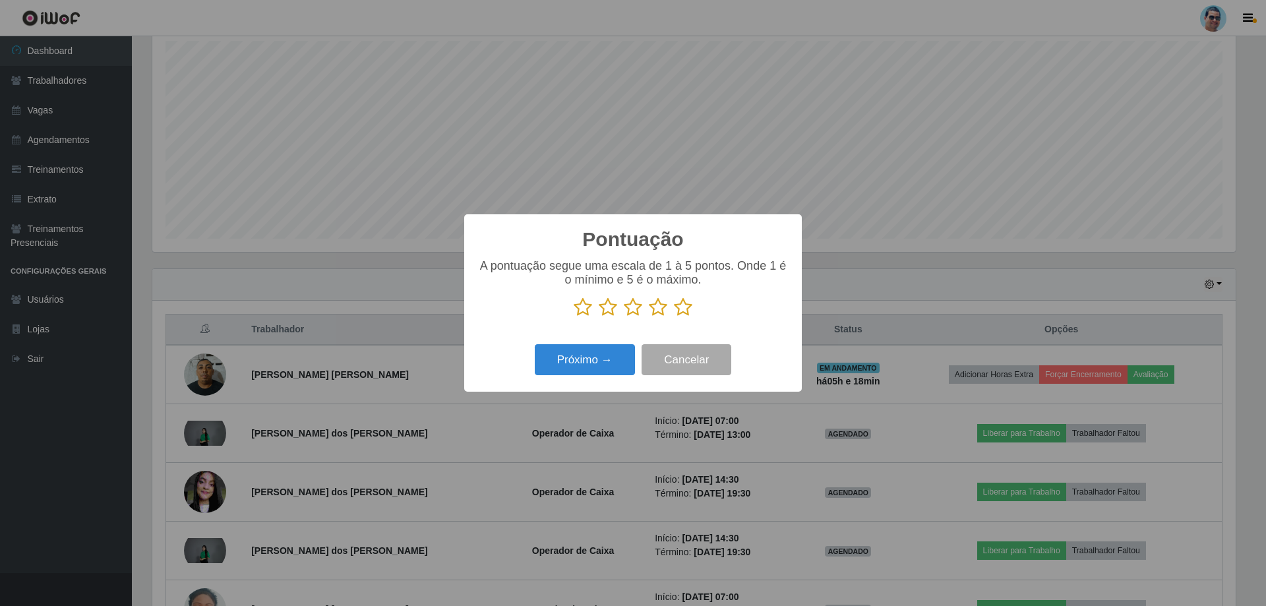
scroll to position [658948, 658138]
click at [680, 310] on icon at bounding box center [683, 307] width 18 height 20
click at [674, 317] on input "radio" at bounding box center [674, 317] width 0 height 0
click at [615, 369] on button "Próximo →" at bounding box center [585, 359] width 100 height 31
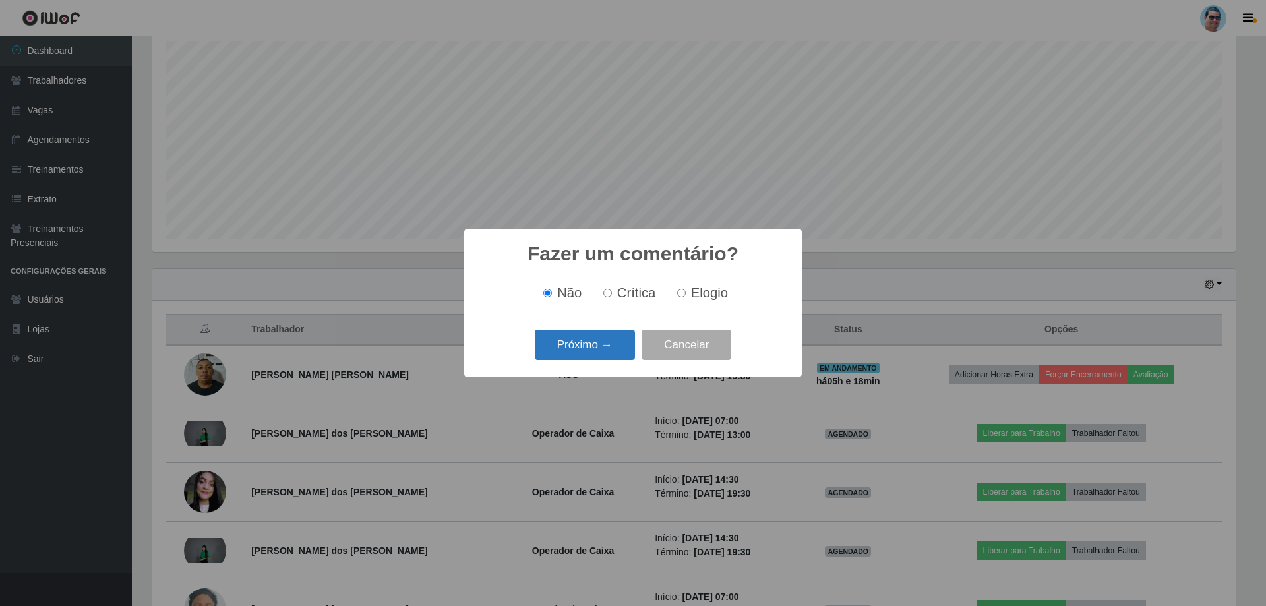
click at [624, 345] on button "Próximo →" at bounding box center [585, 345] width 100 height 31
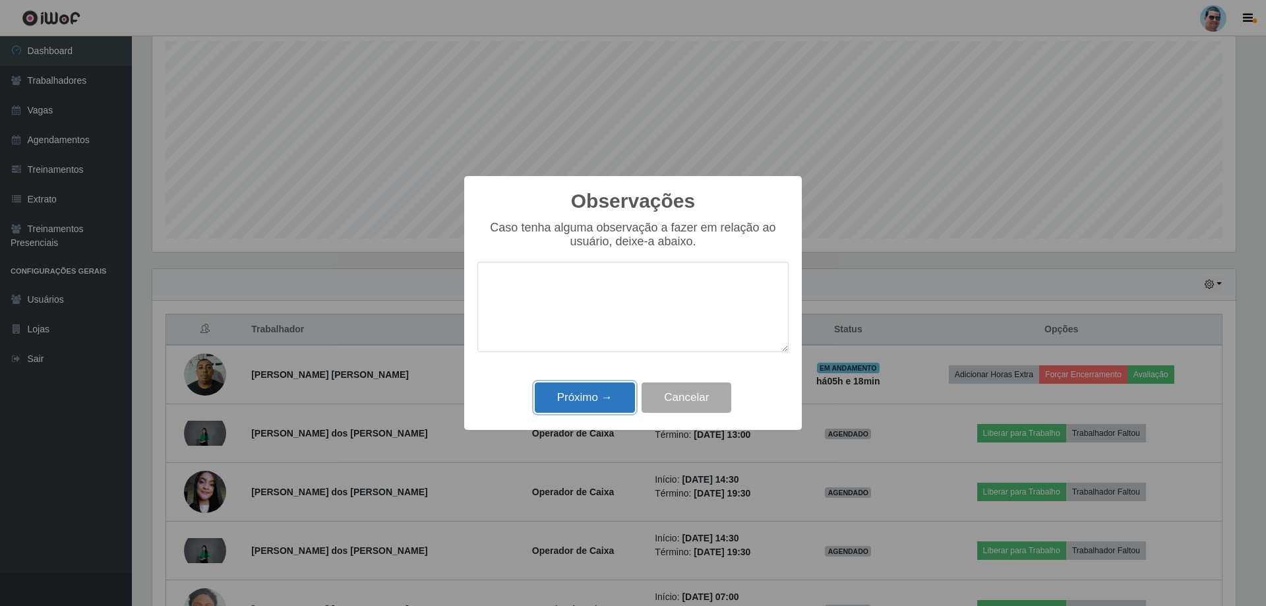
click at [608, 405] on button "Próximo →" at bounding box center [585, 397] width 100 height 31
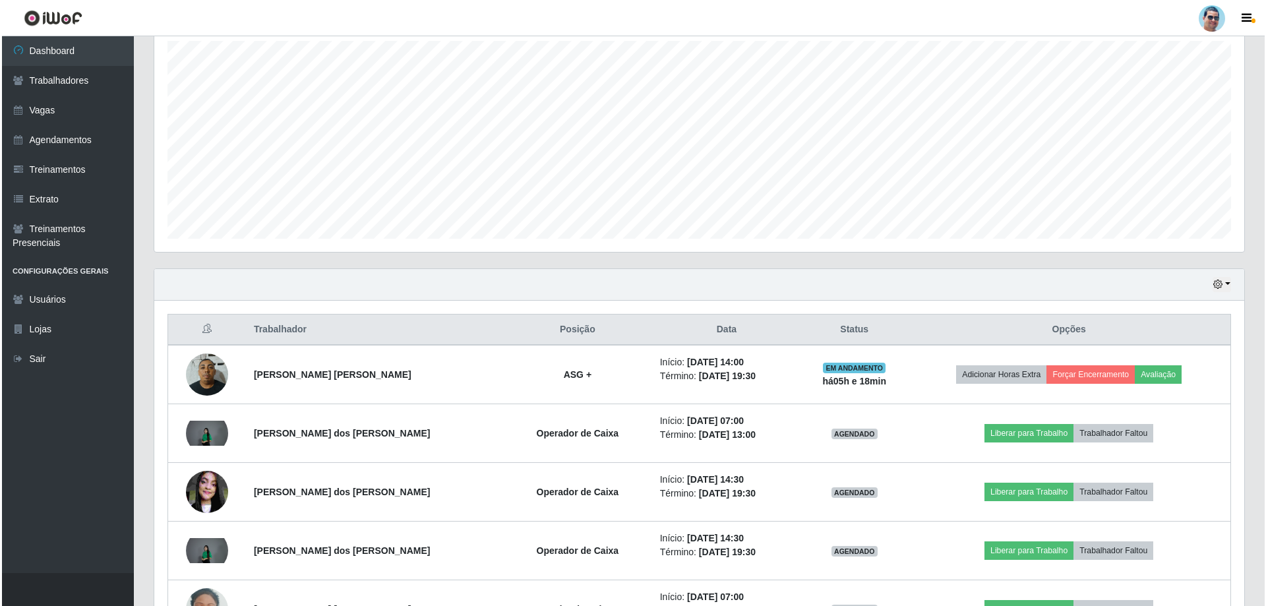
scroll to position [274, 1090]
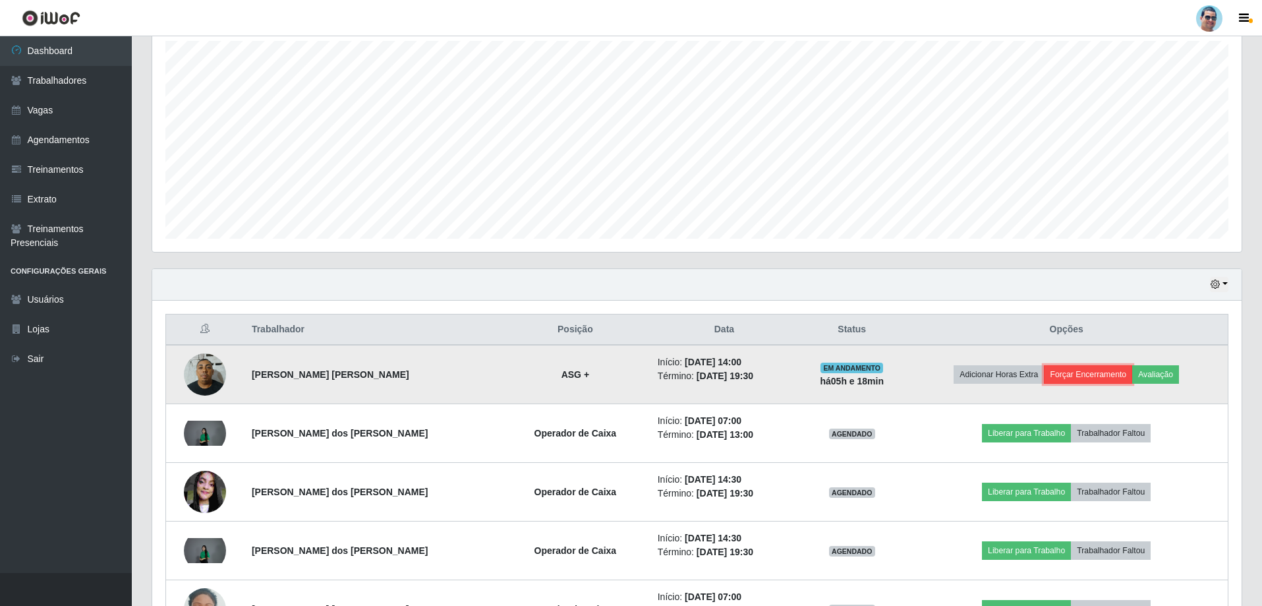
click at [1088, 376] on button "Forçar Encerramento" at bounding box center [1088, 374] width 88 height 18
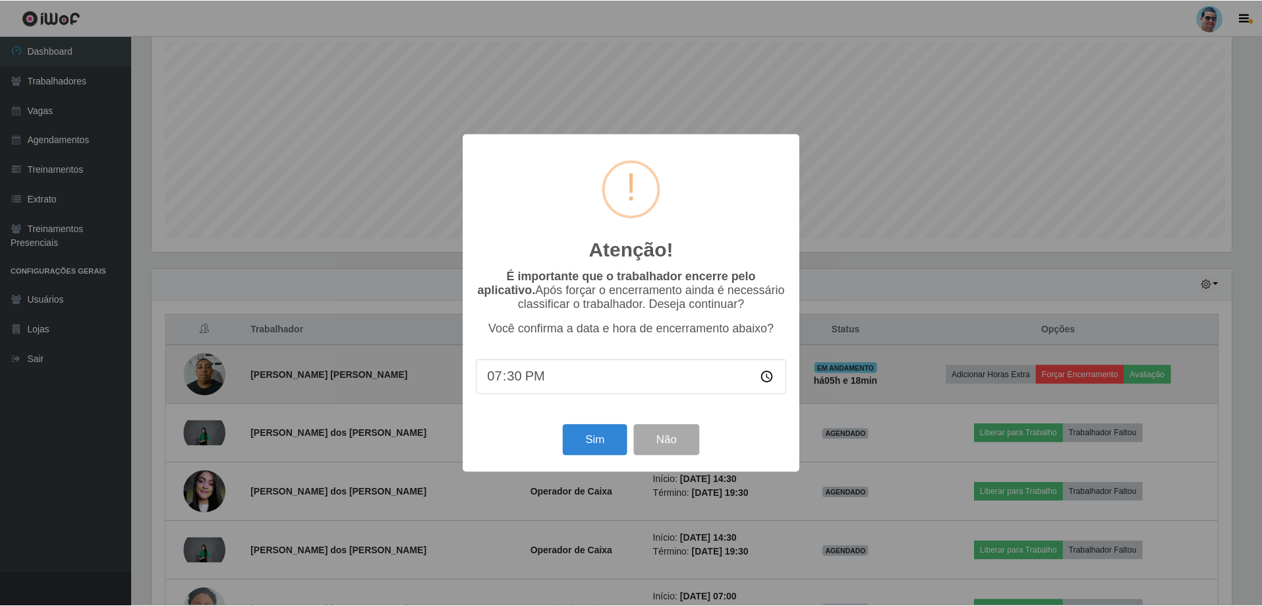
scroll to position [274, 1083]
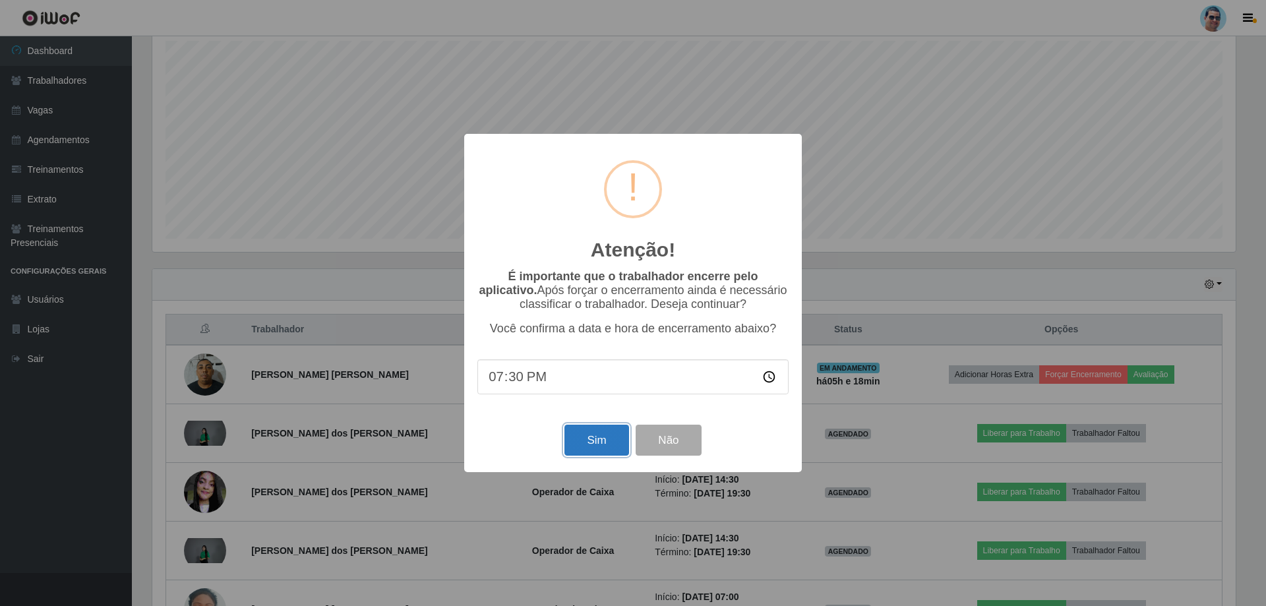
click at [589, 445] on button "Sim" at bounding box center [596, 440] width 64 height 31
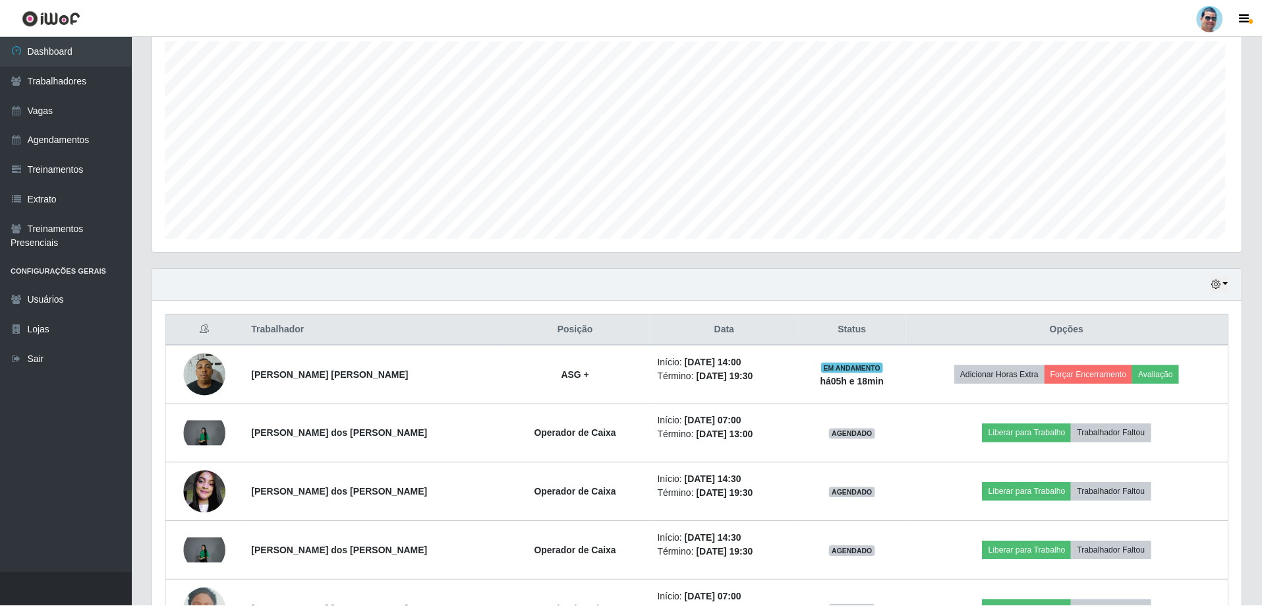
scroll to position [0, 0]
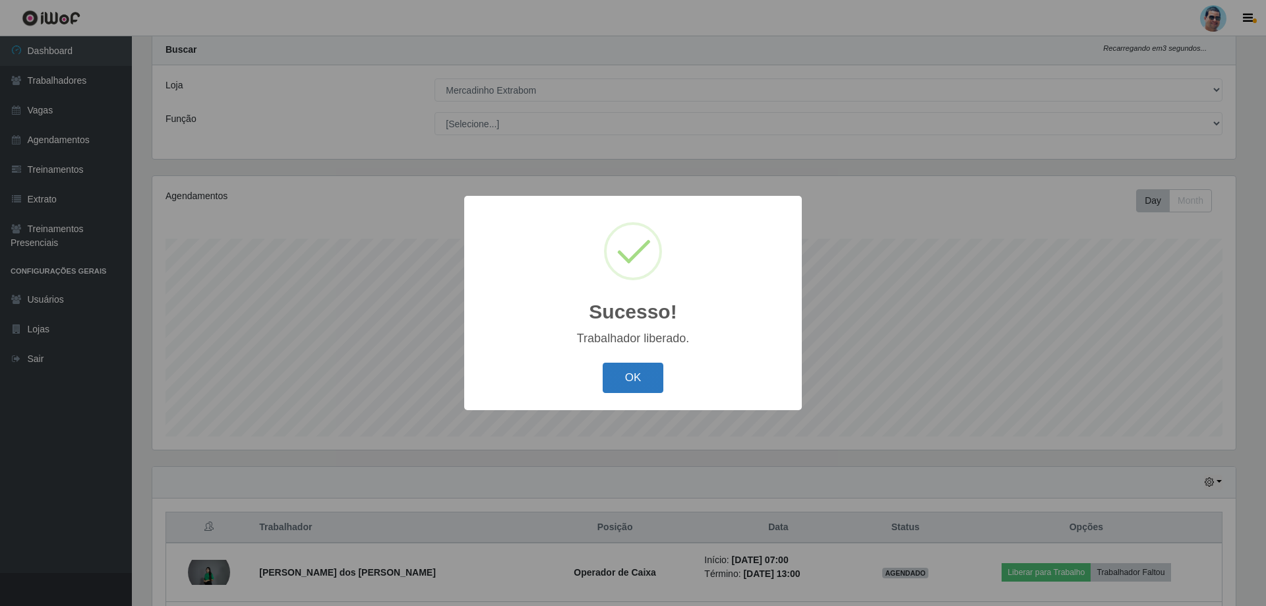
click at [660, 376] on button "OK" at bounding box center [633, 378] width 61 height 31
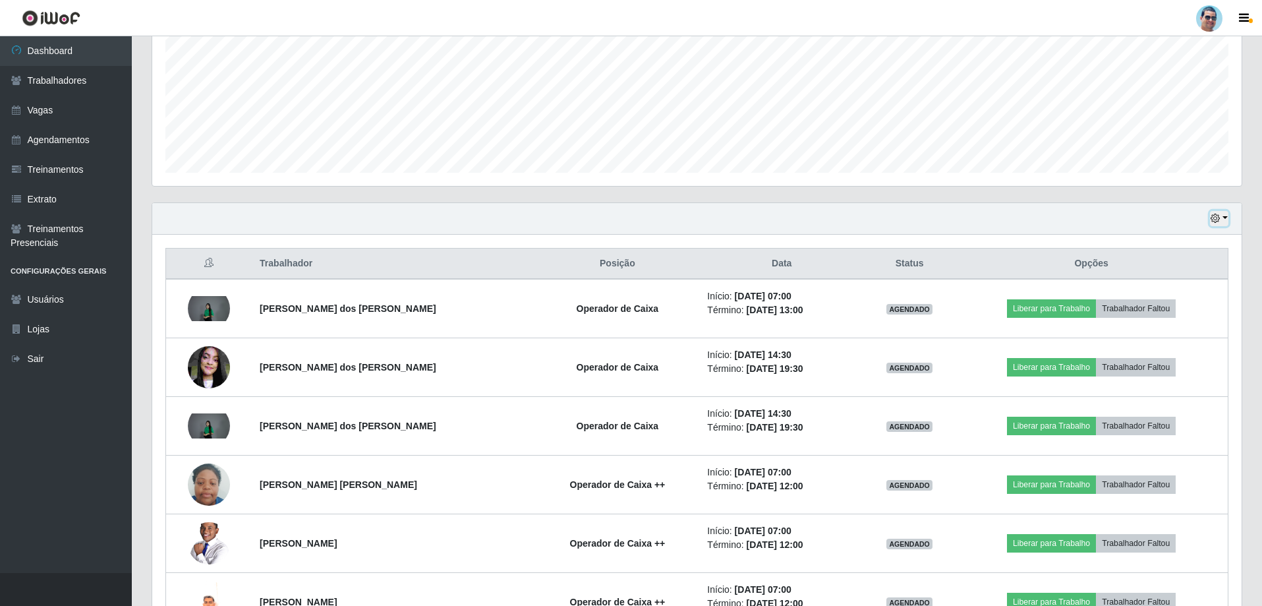
click at [1222, 220] on button "button" at bounding box center [1219, 218] width 18 height 15
click at [1196, 328] on button "1 Semana" at bounding box center [1176, 325] width 104 height 28
